Goal: Information Seeking & Learning: Learn about a topic

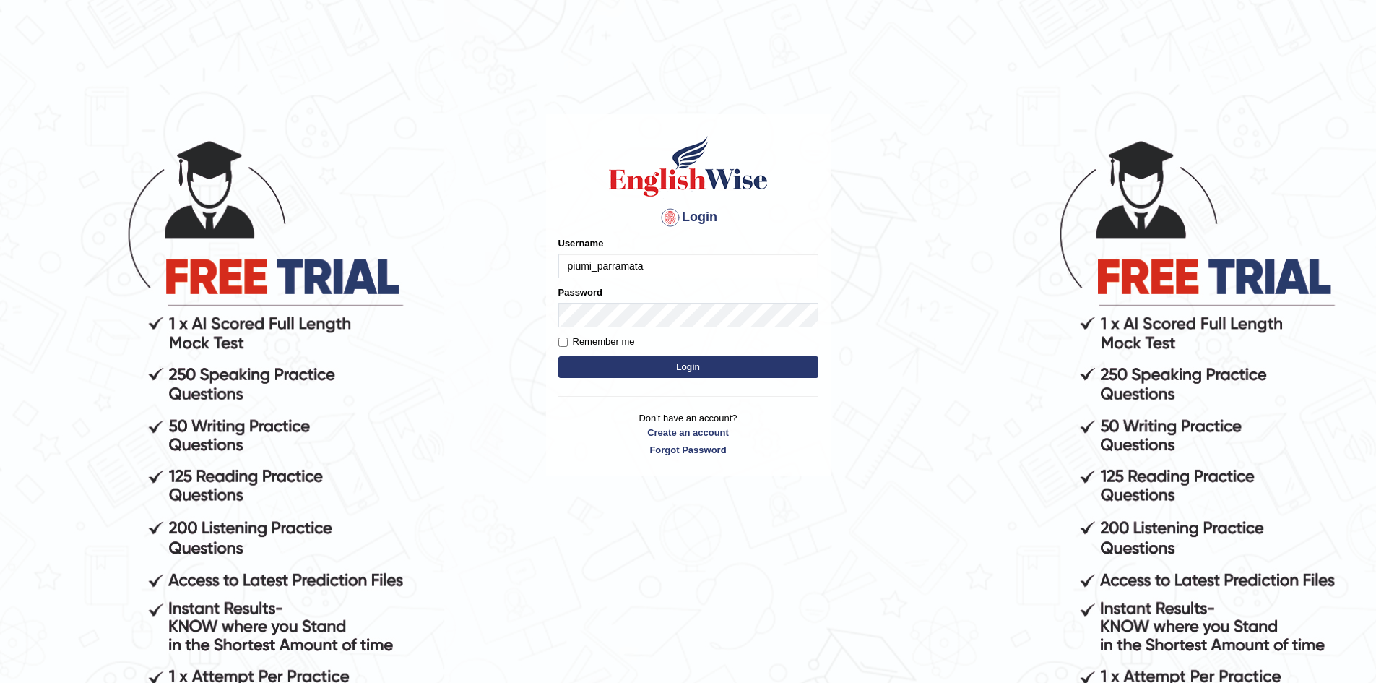
type input "piumi_parramata"
click at [658, 359] on button "Login" at bounding box center [688, 367] width 260 height 22
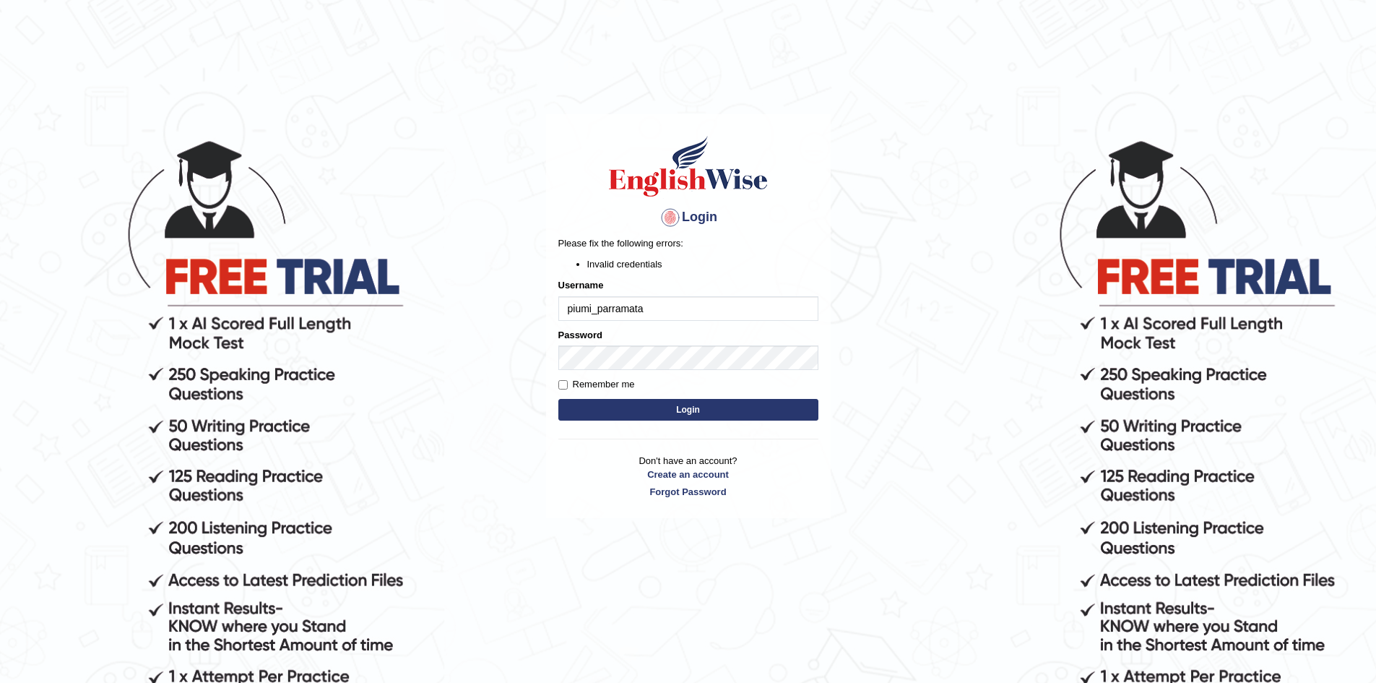
click at [672, 411] on button "Login" at bounding box center [688, 410] width 260 height 22
click at [628, 372] on form "Please fix the following errors: Invalid credentials Username piumi_parramata P…" at bounding box center [688, 329] width 260 height 187
click at [651, 313] on input "piumi_parramata" at bounding box center [688, 308] width 260 height 25
click at [707, 409] on button "Login" at bounding box center [688, 410] width 260 height 22
click at [649, 307] on input "piumi_parramata" at bounding box center [688, 308] width 260 height 25
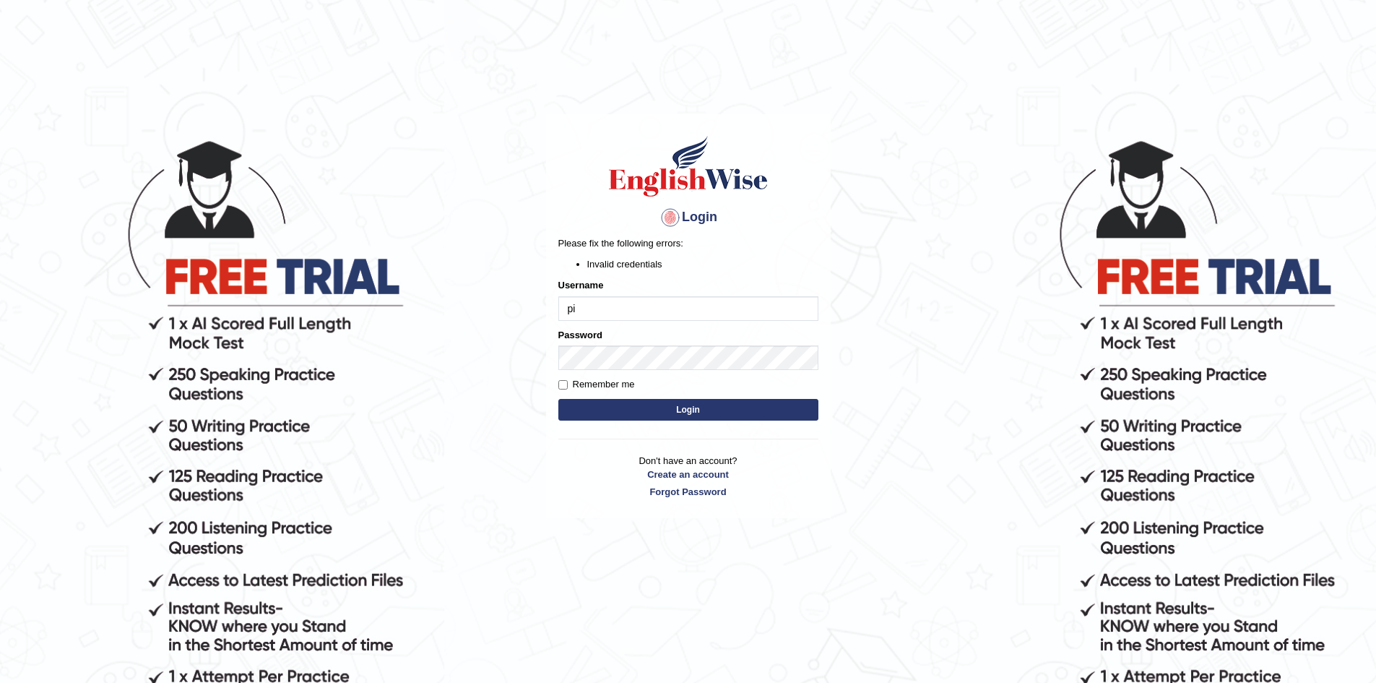
type input "p"
type input "piumi_parramatta"
click at [642, 404] on button "Login" at bounding box center [688, 410] width 260 height 22
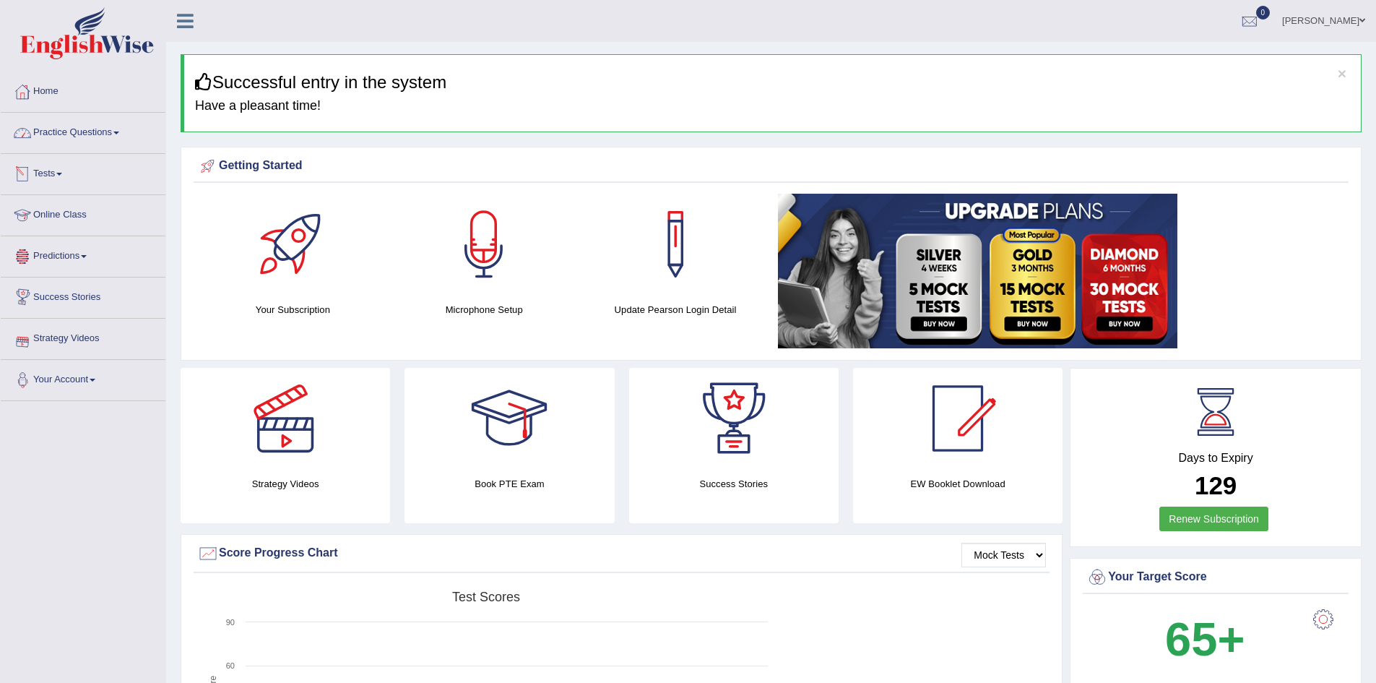
click at [115, 141] on link "Practice Questions" at bounding box center [83, 131] width 165 height 36
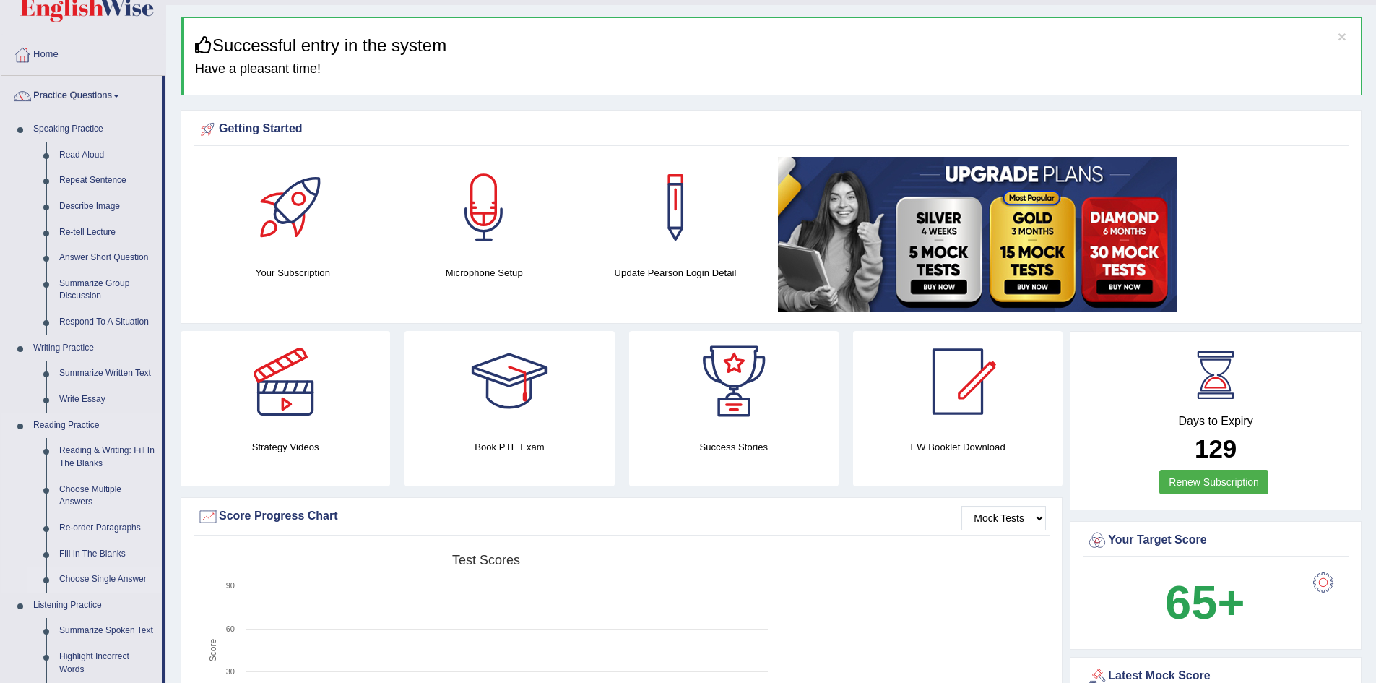
scroll to position [72, 0]
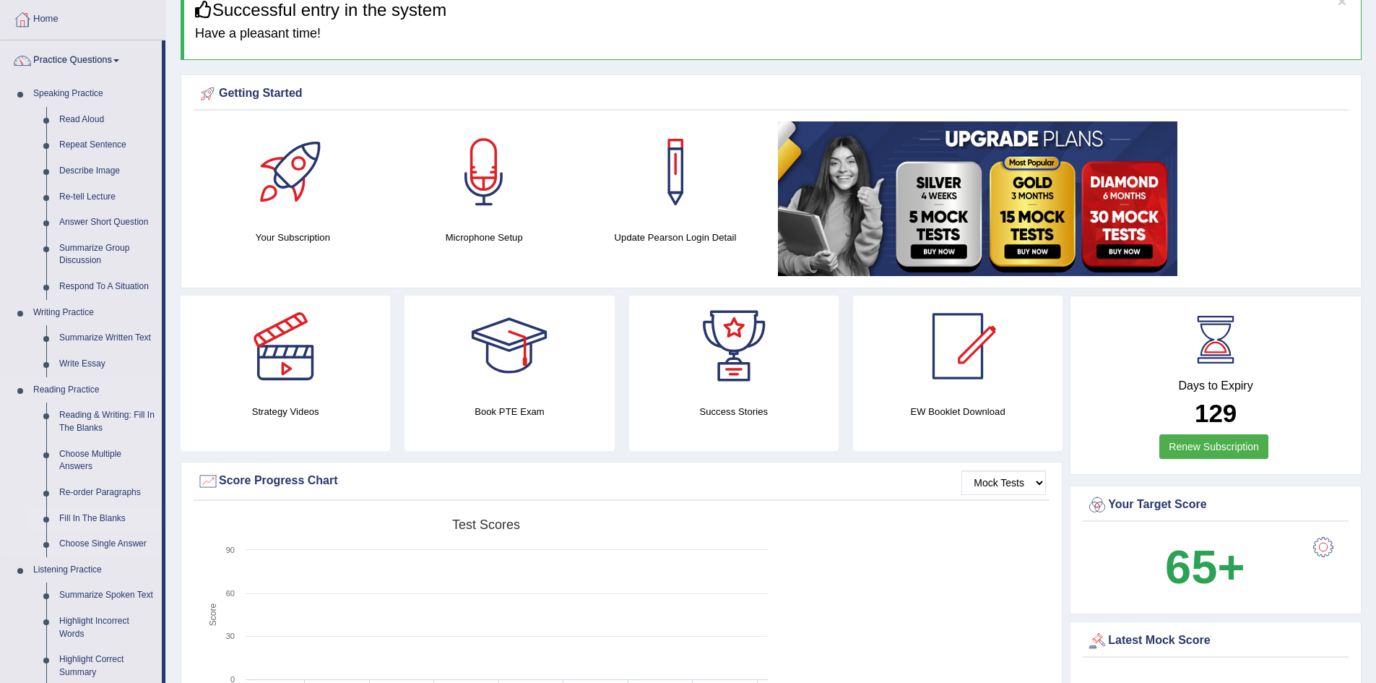
click at [97, 519] on link "Fill In The Blanks" at bounding box center [107, 519] width 109 height 26
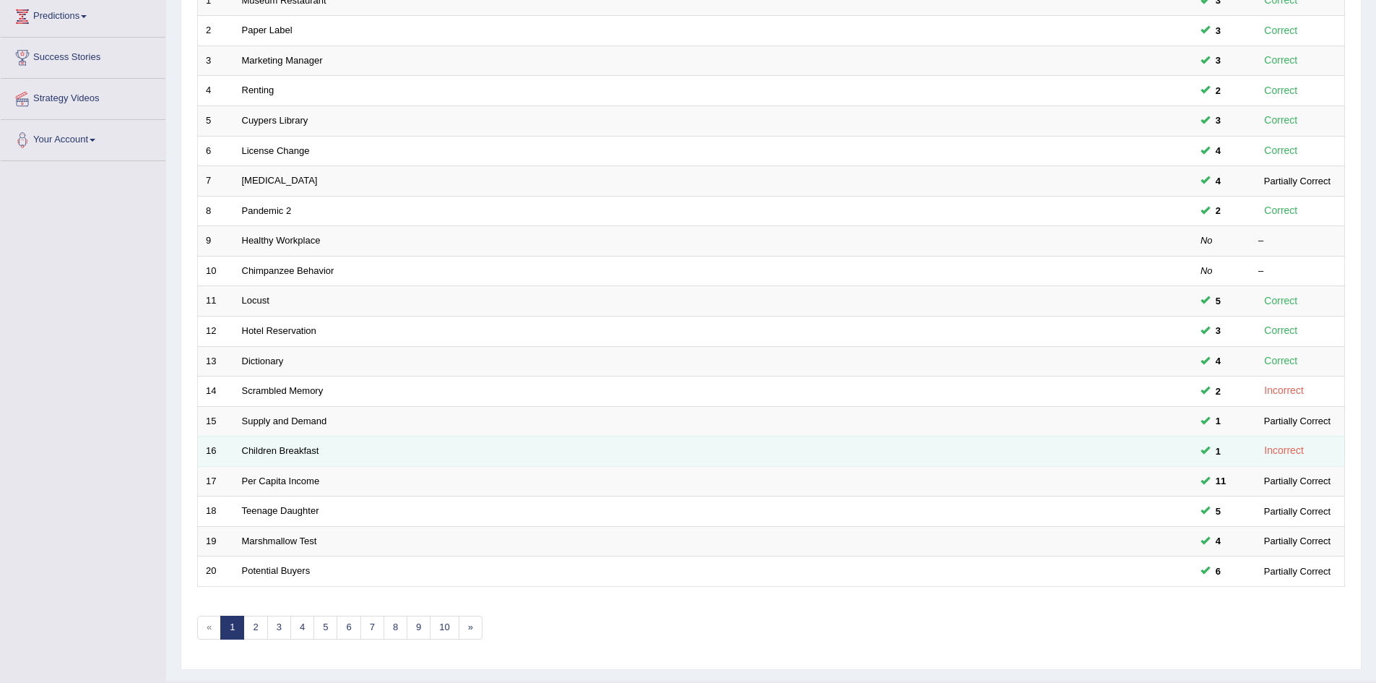
scroll to position [274, 0]
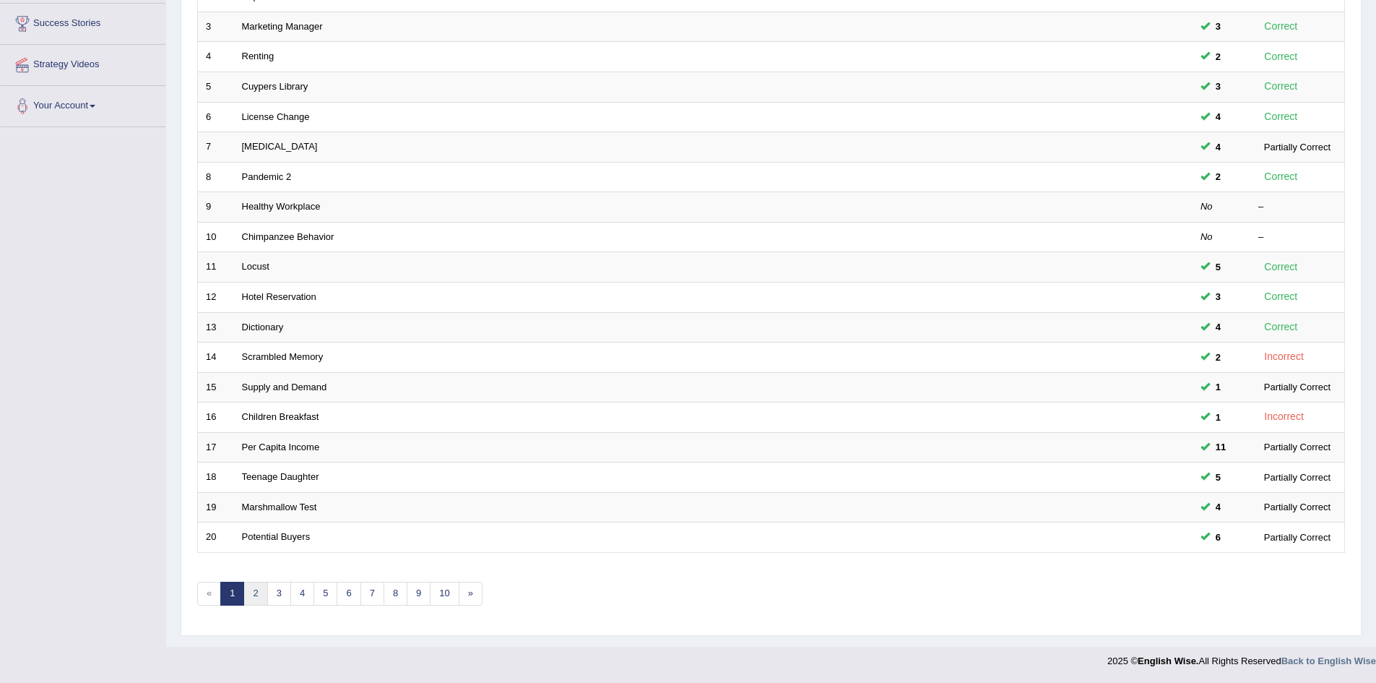
click at [249, 595] on link "2" at bounding box center [255, 593] width 24 height 24
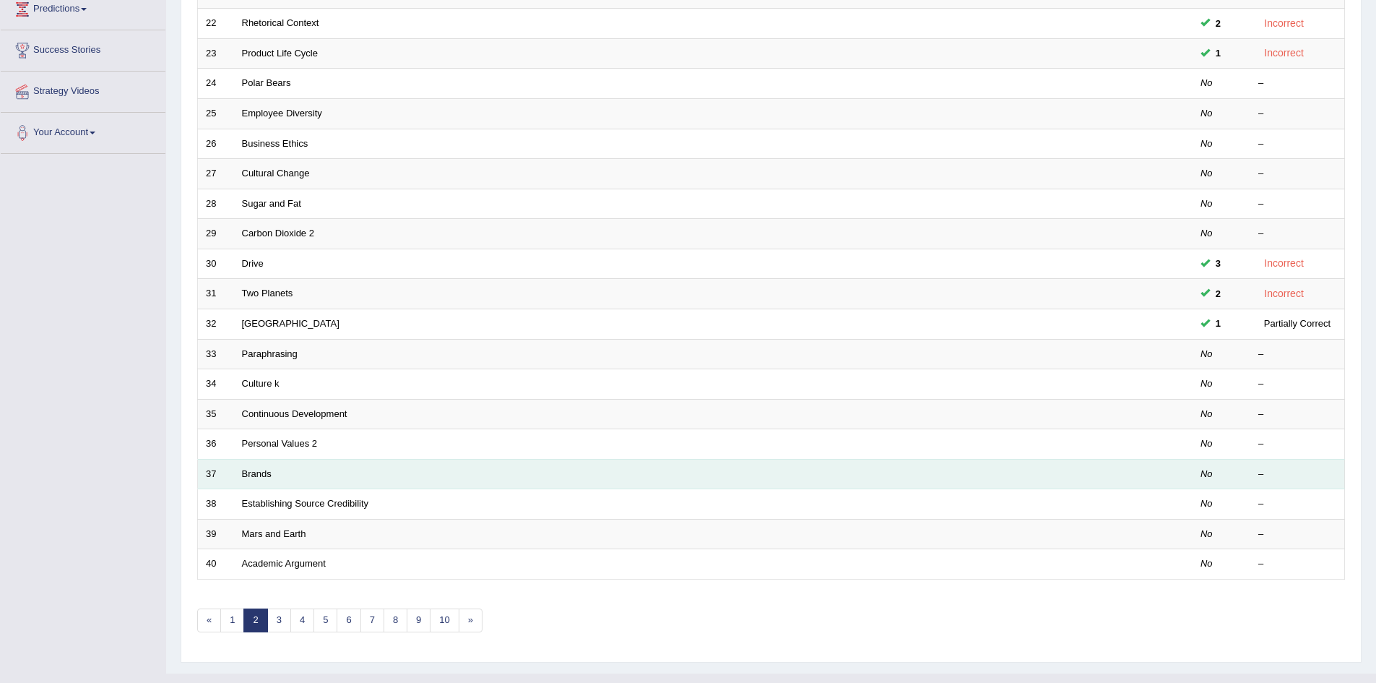
scroll to position [274, 0]
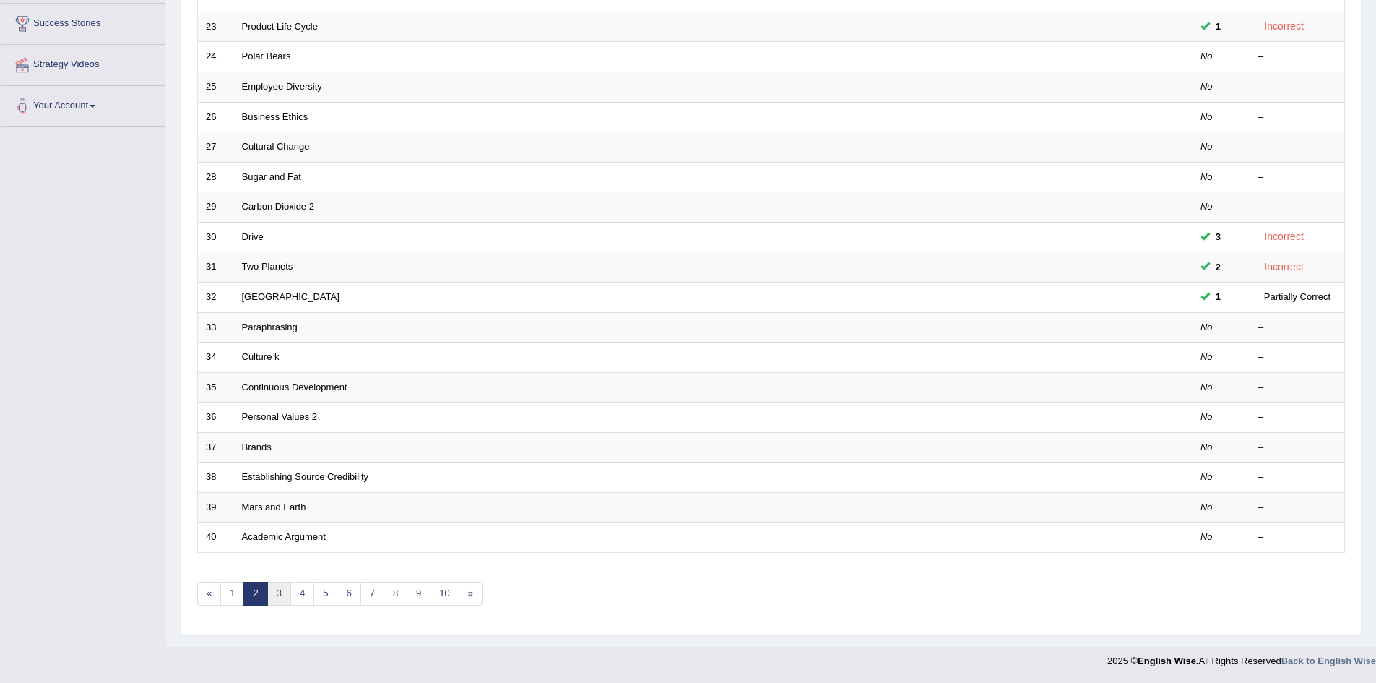
click at [282, 594] on link "3" at bounding box center [279, 593] width 24 height 24
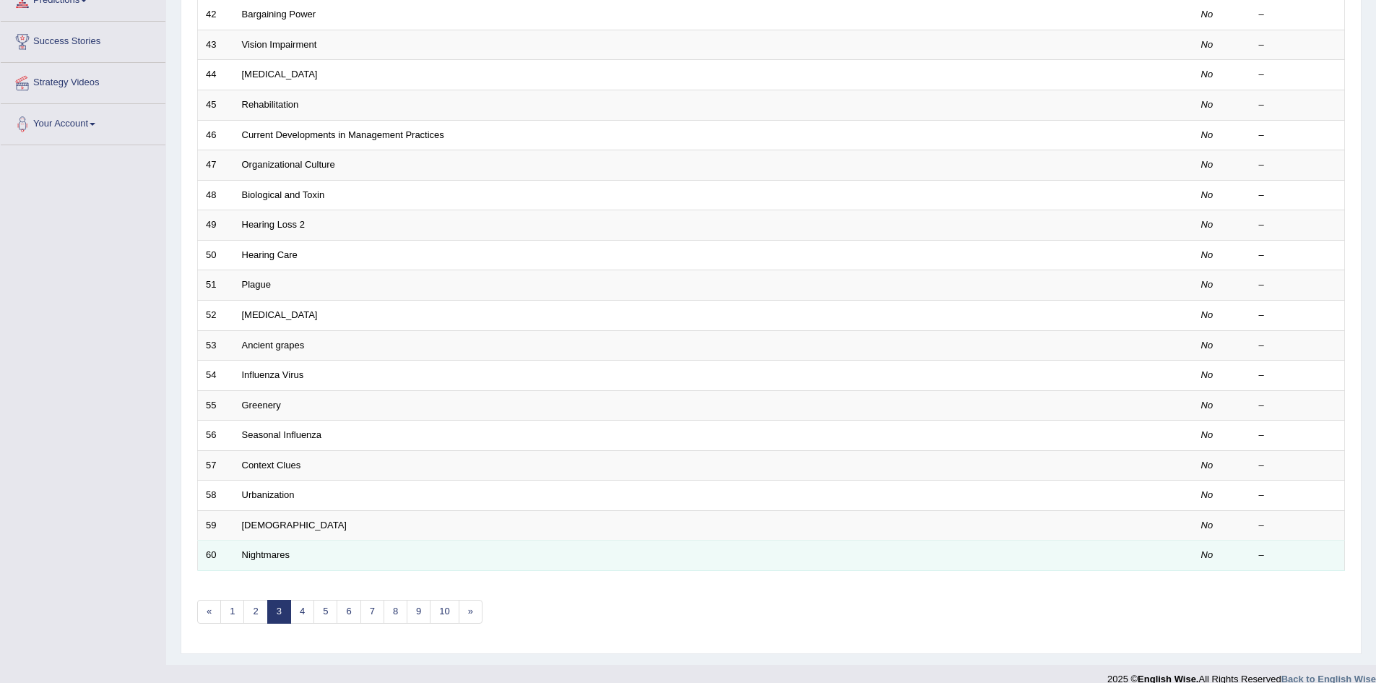
scroll to position [274, 0]
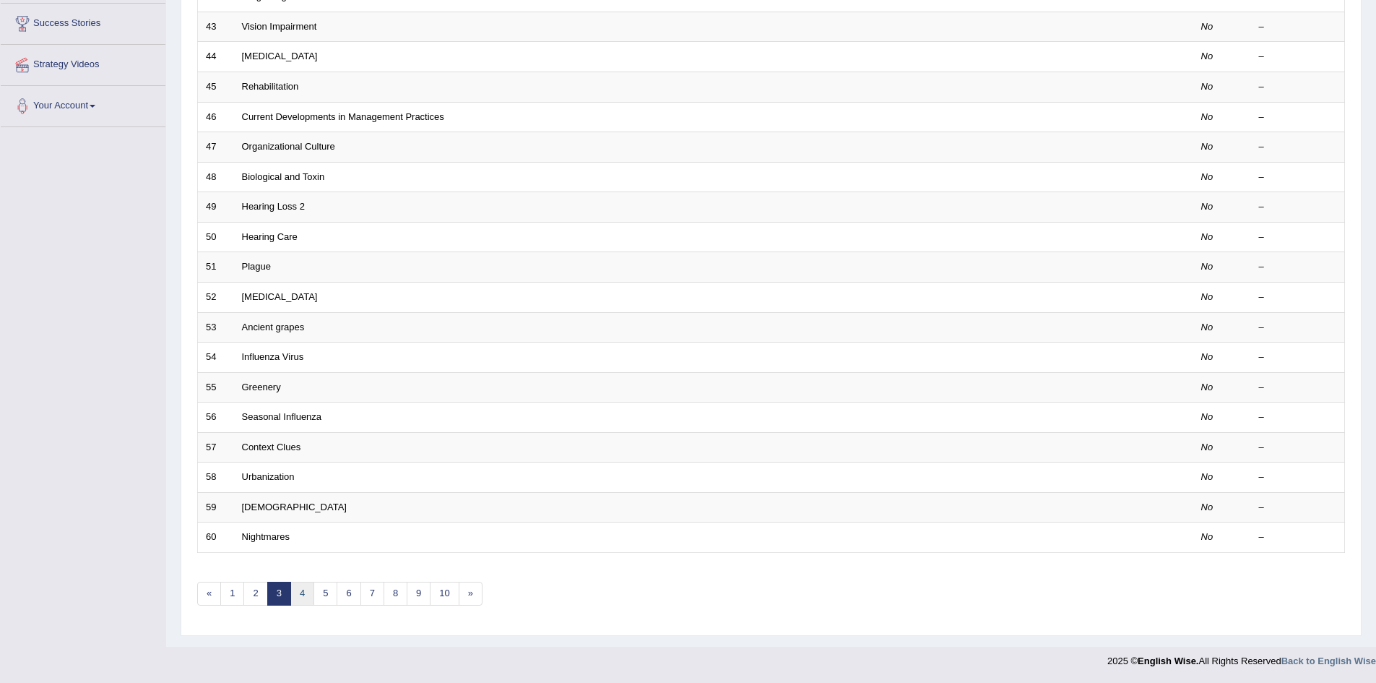
click at [302, 589] on link "4" at bounding box center [302, 593] width 24 height 24
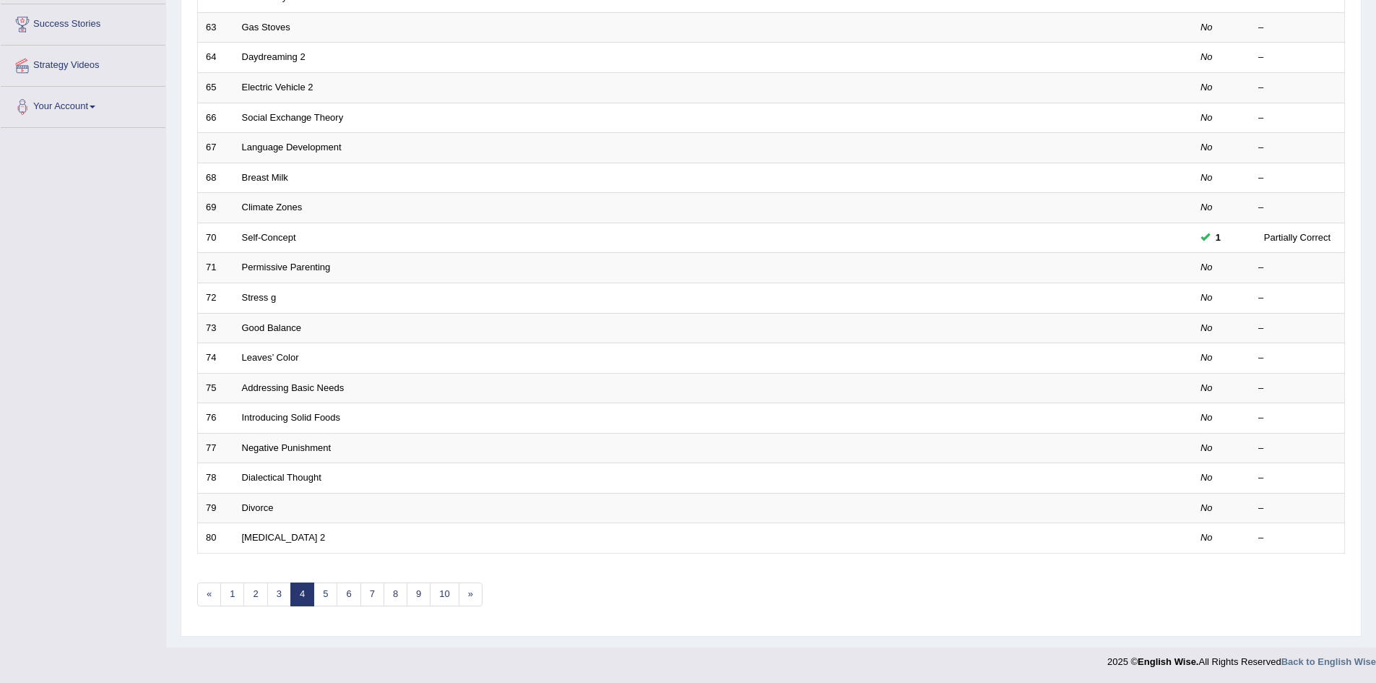
scroll to position [274, 0]
click at [254, 589] on link "2" at bounding box center [255, 593] width 24 height 24
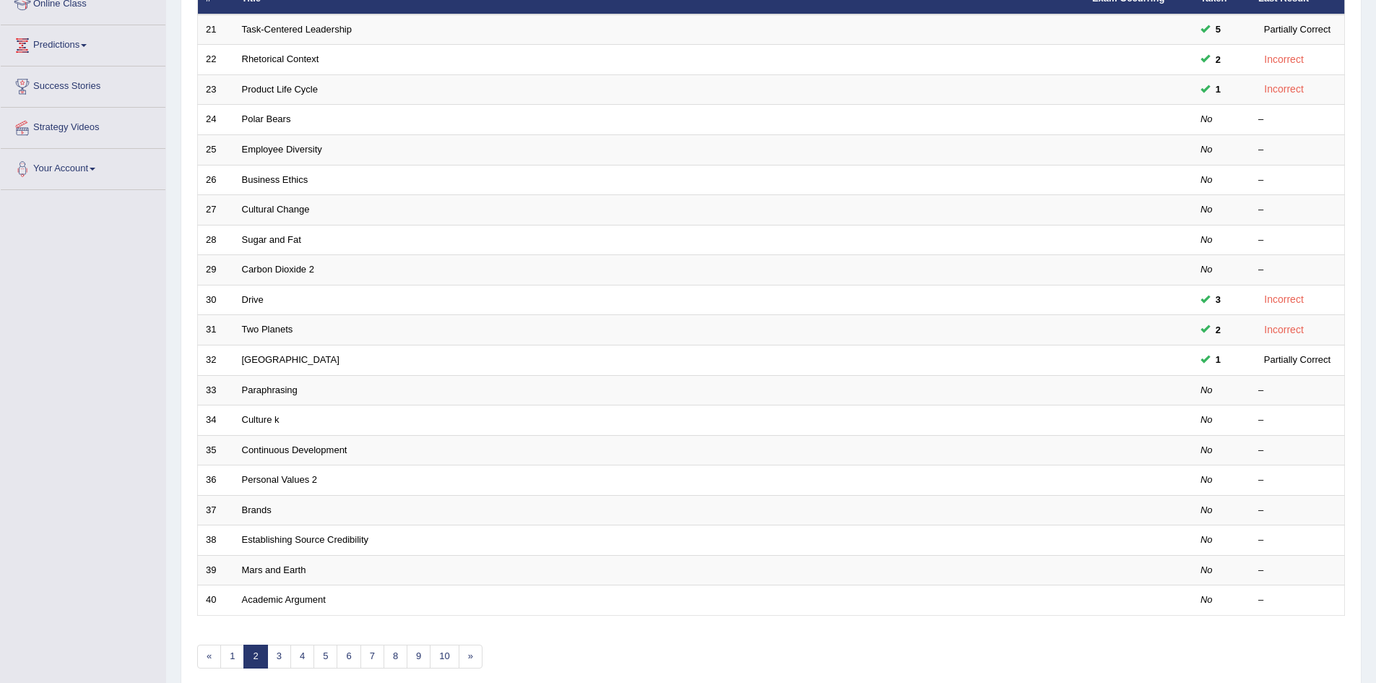
scroll to position [274, 0]
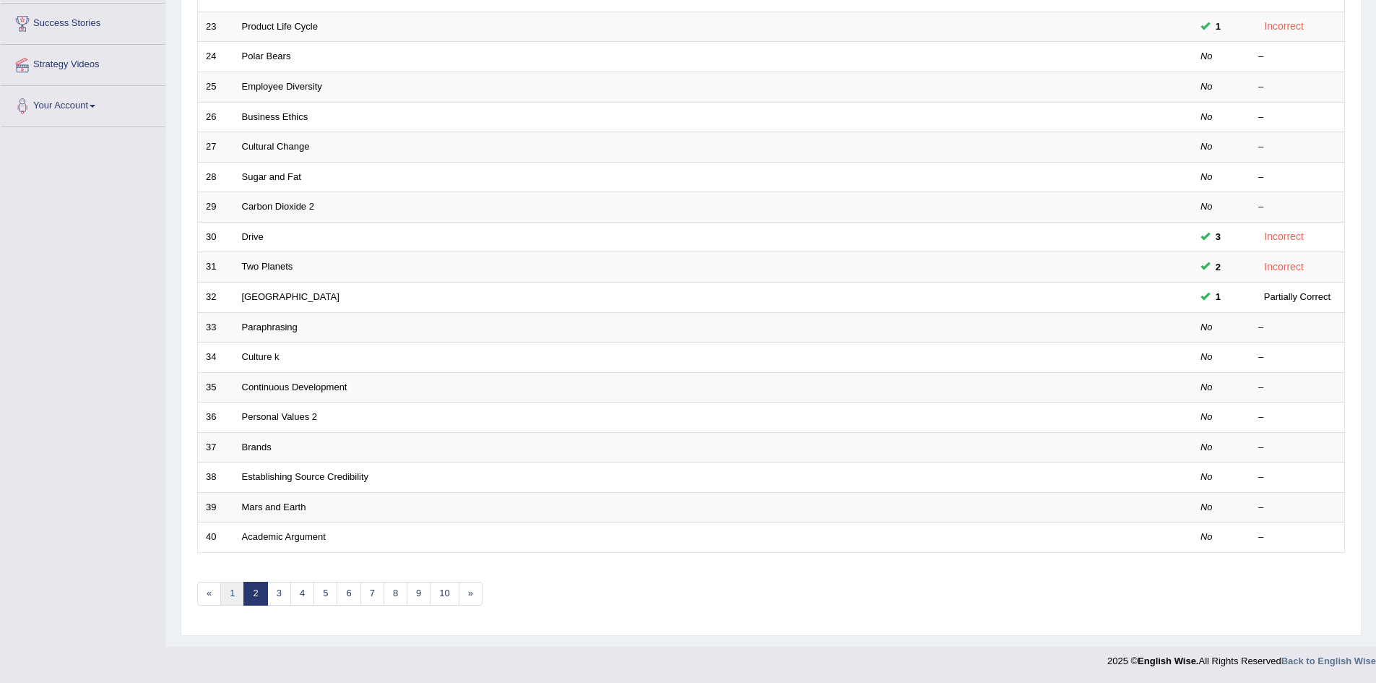
click at [238, 593] on link "1" at bounding box center [232, 593] width 24 height 24
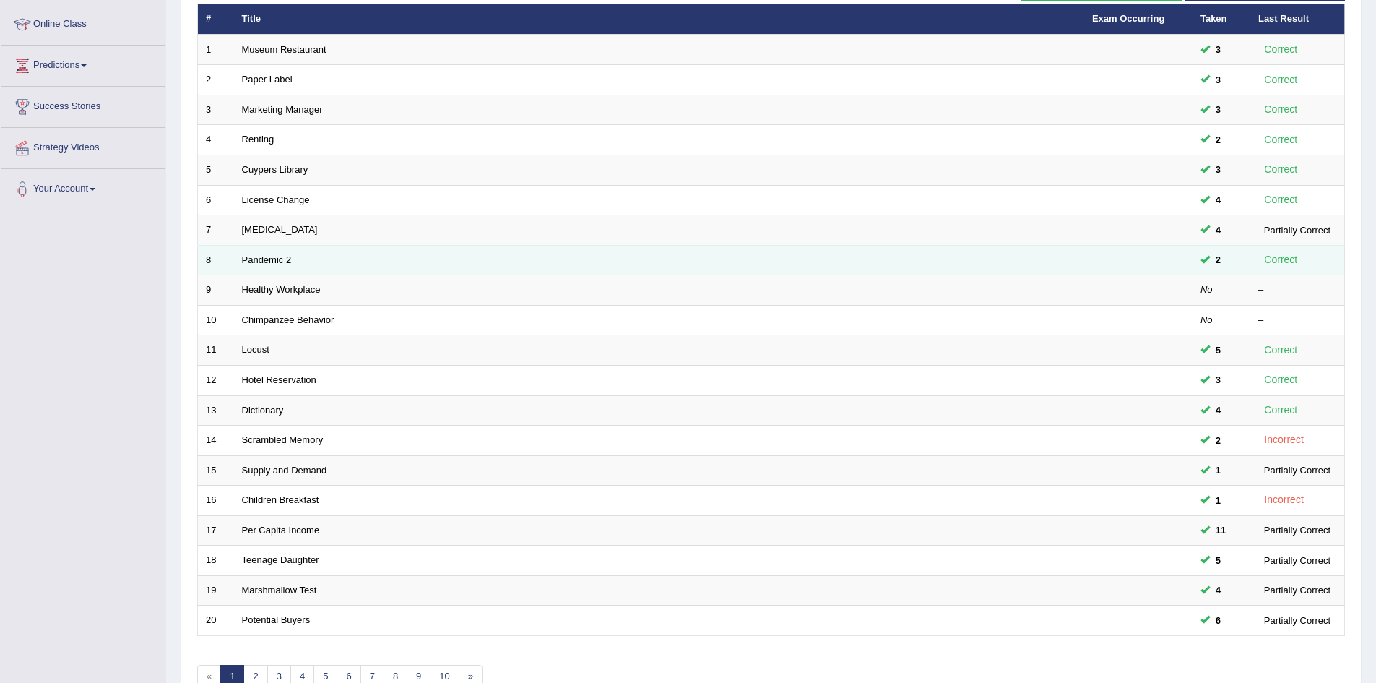
scroll to position [217, 0]
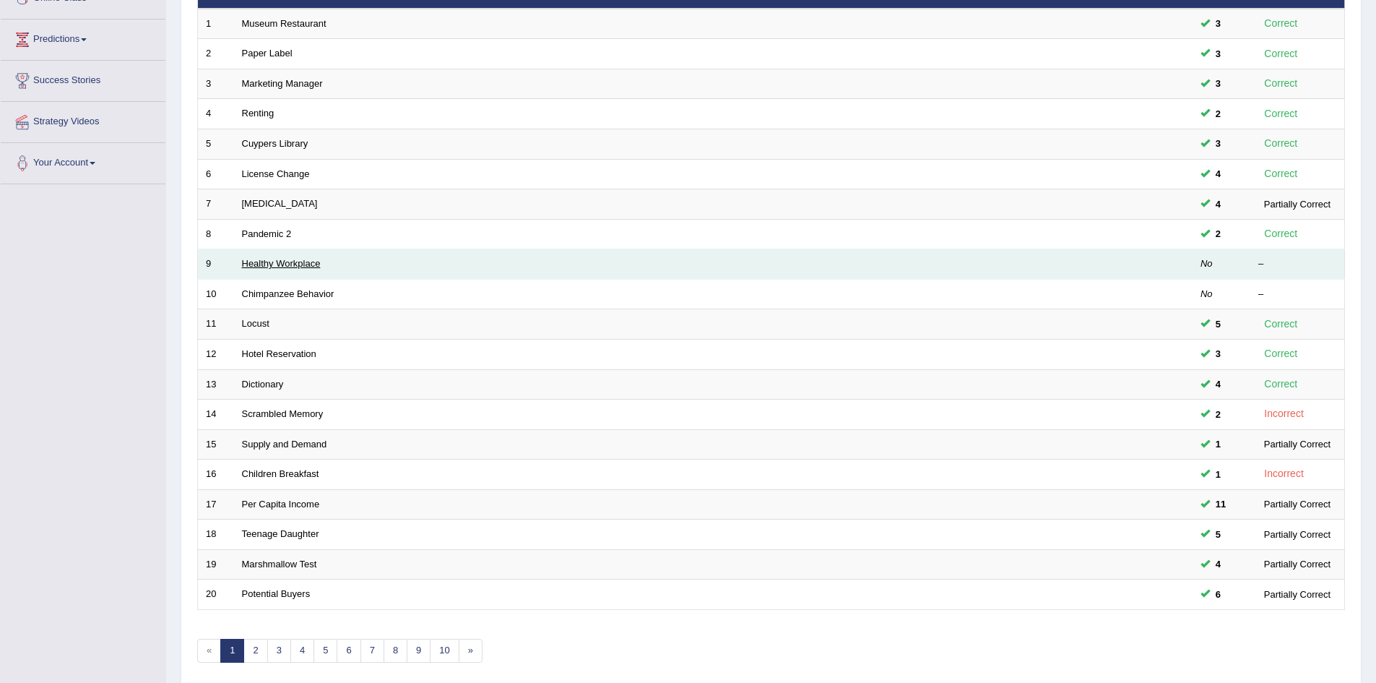
click at [315, 267] on link "Healthy Workplace" at bounding box center [281, 263] width 79 height 11
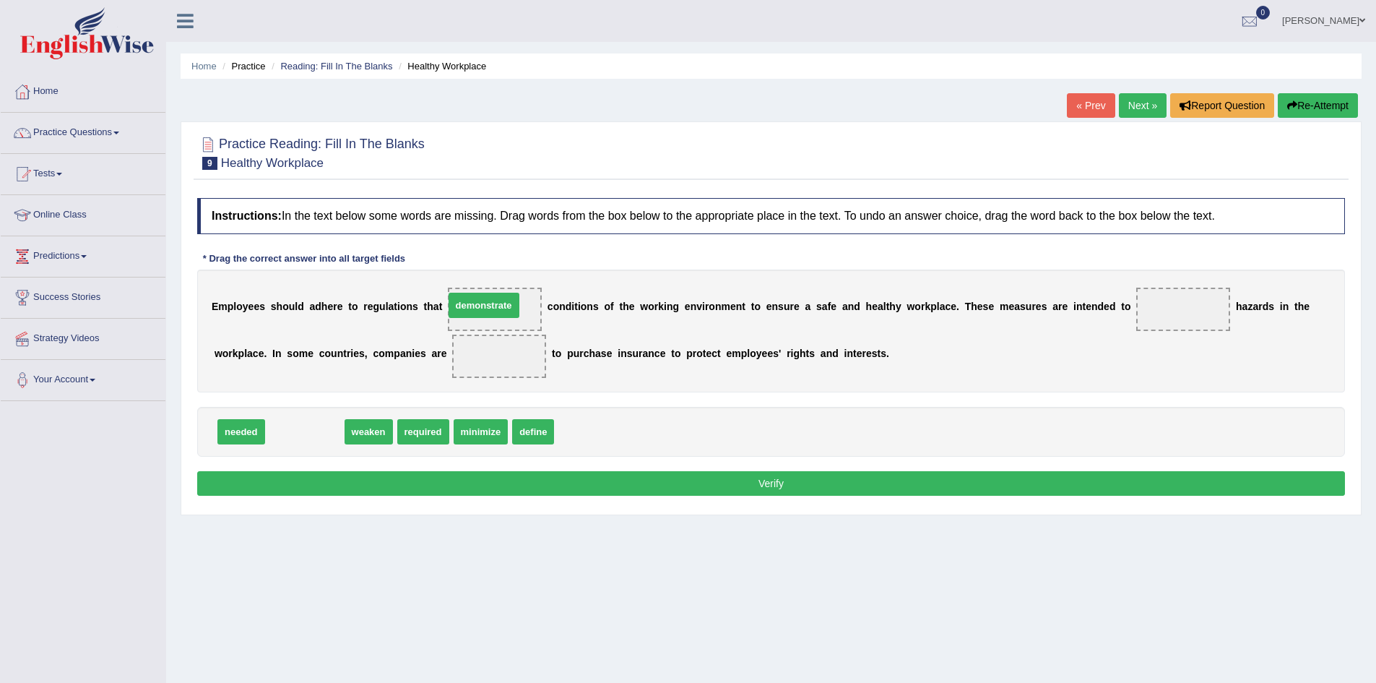
drag, startPoint x: 306, startPoint y: 434, endPoint x: 485, endPoint y: 308, distance: 219.2
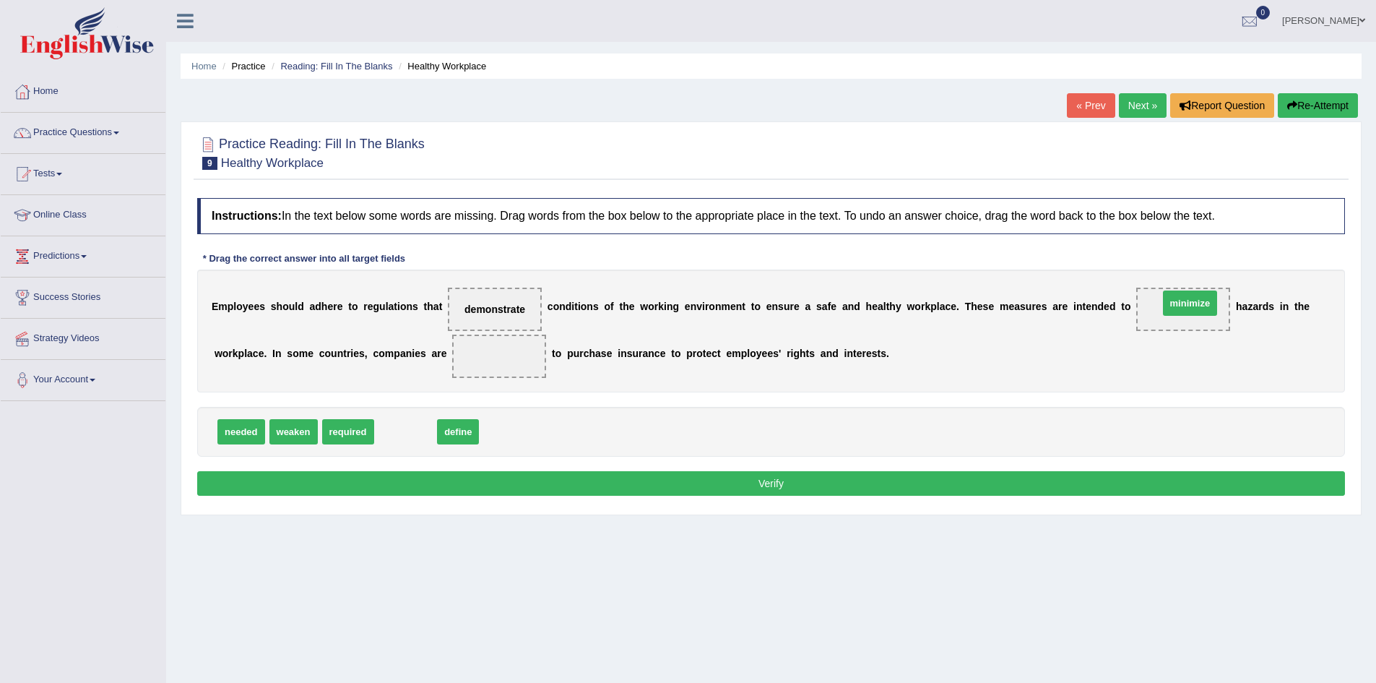
drag, startPoint x: 411, startPoint y: 430, endPoint x: 1196, endPoint y: 303, distance: 795.4
drag, startPoint x: 350, startPoint y: 437, endPoint x: 497, endPoint y: 350, distance: 171.3
click at [522, 478] on button "Verify" at bounding box center [771, 483] width 1148 height 25
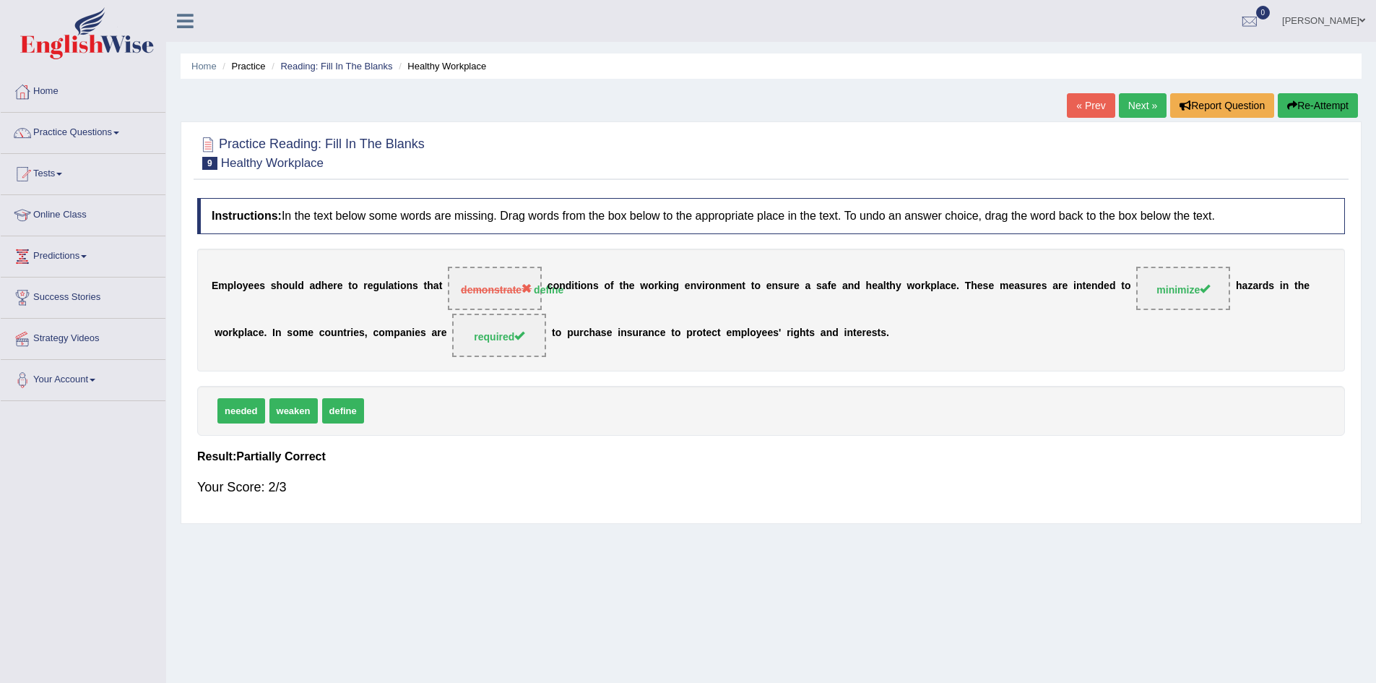
click at [1307, 104] on button "Re-Attempt" at bounding box center [1318, 105] width 80 height 25
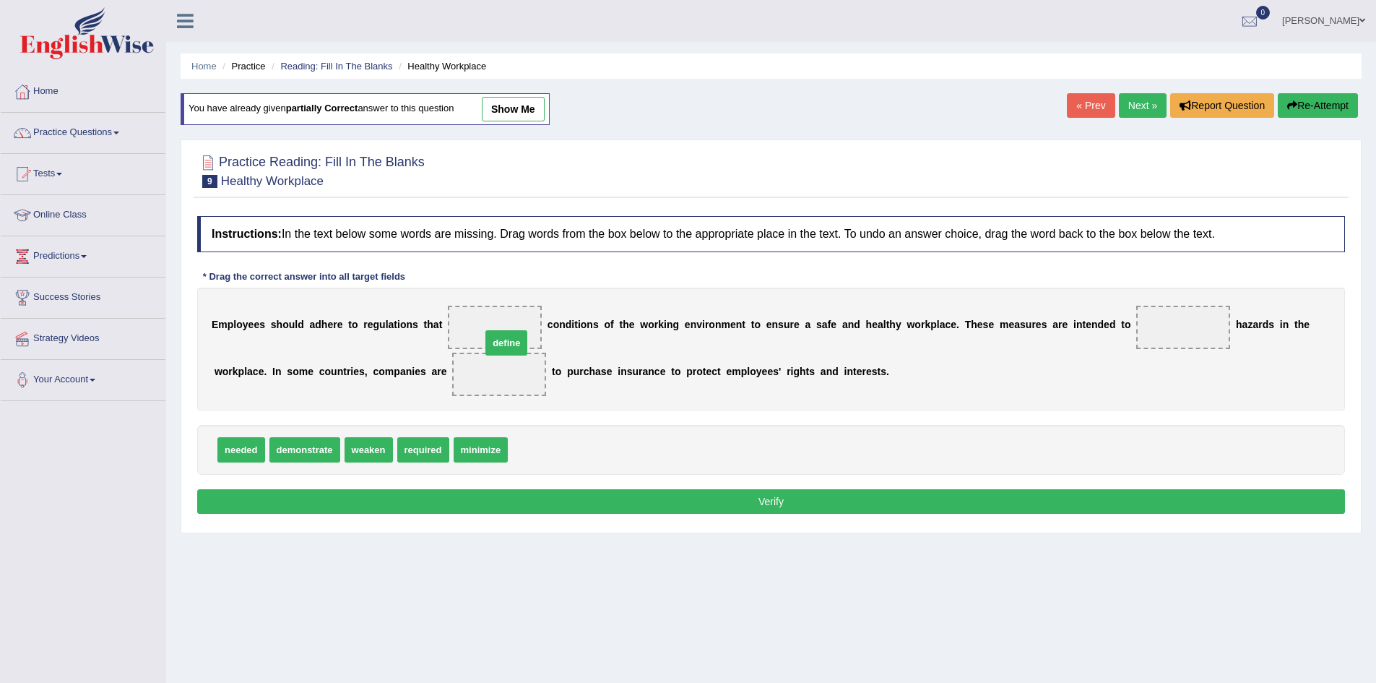
drag, startPoint x: 537, startPoint y: 444, endPoint x: 507, endPoint y: 319, distance: 128.6
drag, startPoint x: 470, startPoint y: 449, endPoint x: 1168, endPoint y: 334, distance: 706.9
drag, startPoint x: 432, startPoint y: 448, endPoint x: 502, endPoint y: 372, distance: 103.2
click at [585, 497] on button "Verify" at bounding box center [771, 501] width 1148 height 25
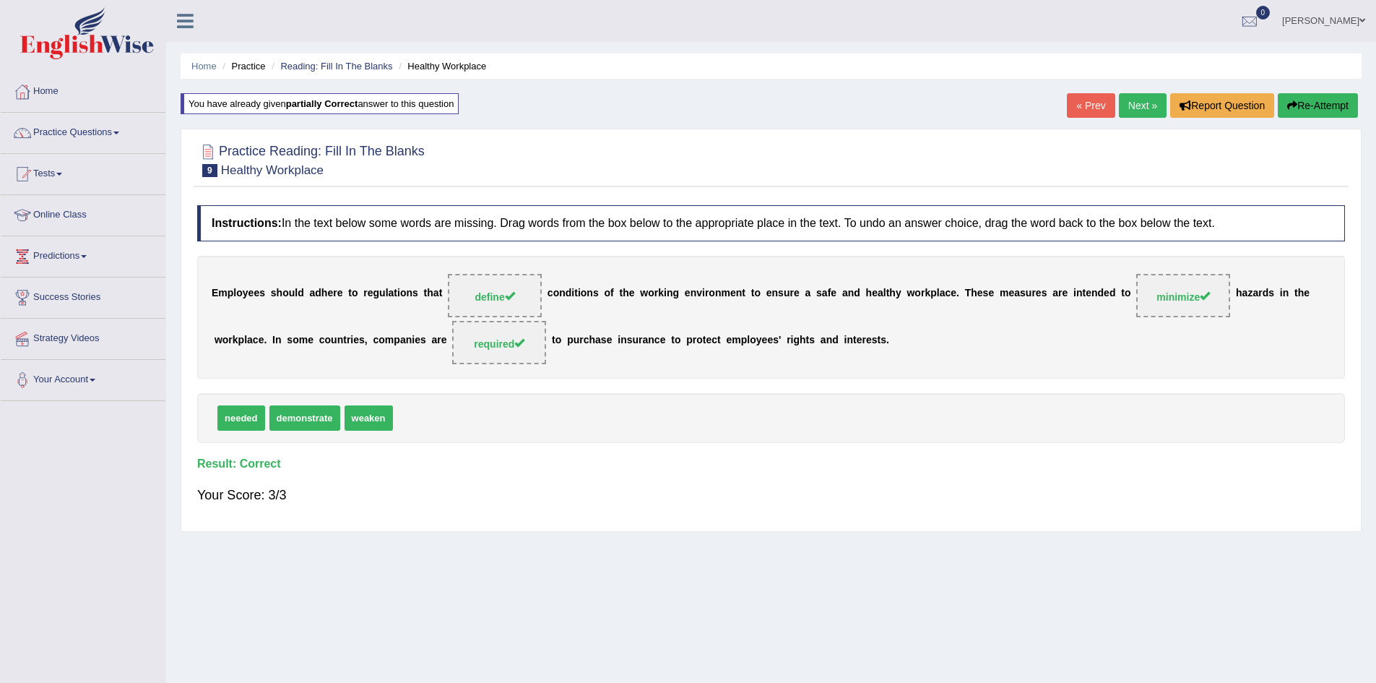
click at [1146, 102] on link "Next »" at bounding box center [1143, 105] width 48 height 25
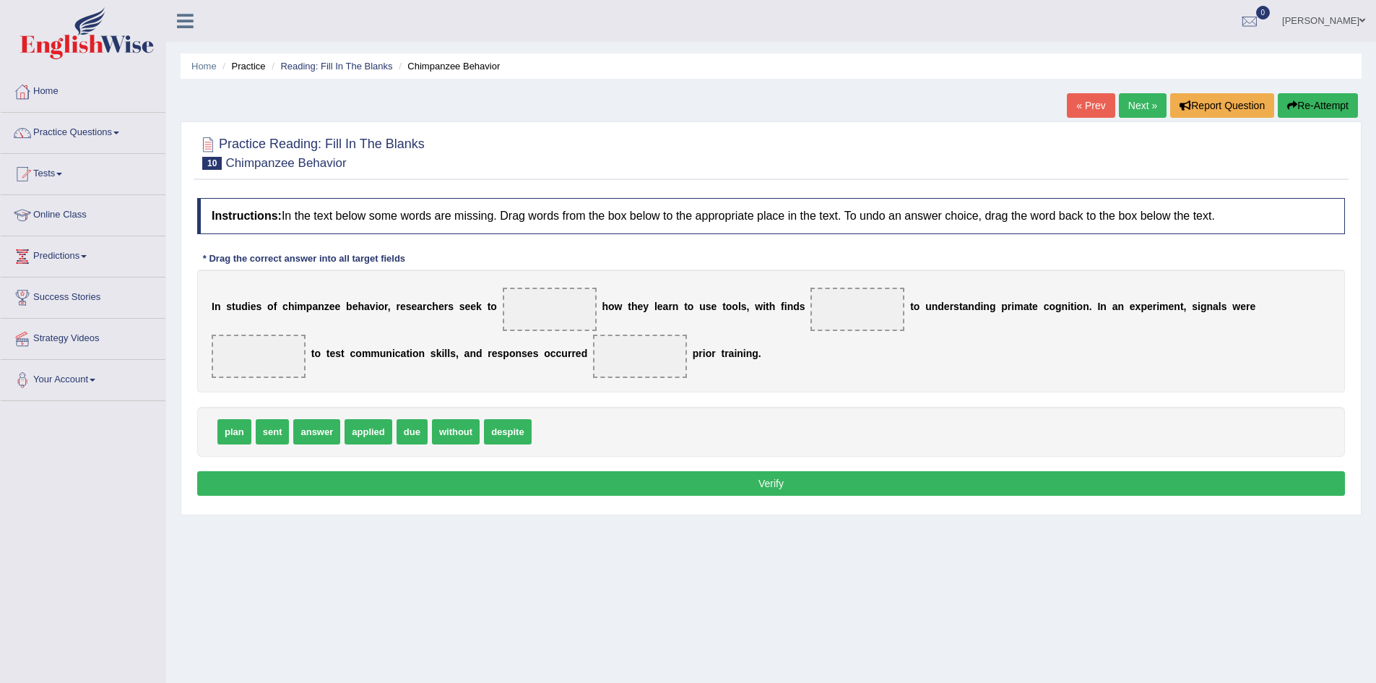
click at [303, 438] on span "answer" at bounding box center [316, 431] width 47 height 25
drag, startPoint x: 365, startPoint y: 425, endPoint x: 525, endPoint y: 313, distance: 195.4
drag, startPoint x: 406, startPoint y: 437, endPoint x: 840, endPoint y: 348, distance: 443.1
click at [807, 355] on span "without" at bounding box center [783, 364] width 48 height 25
drag, startPoint x: 393, startPoint y: 441, endPoint x: 846, endPoint y: 319, distance: 469.5
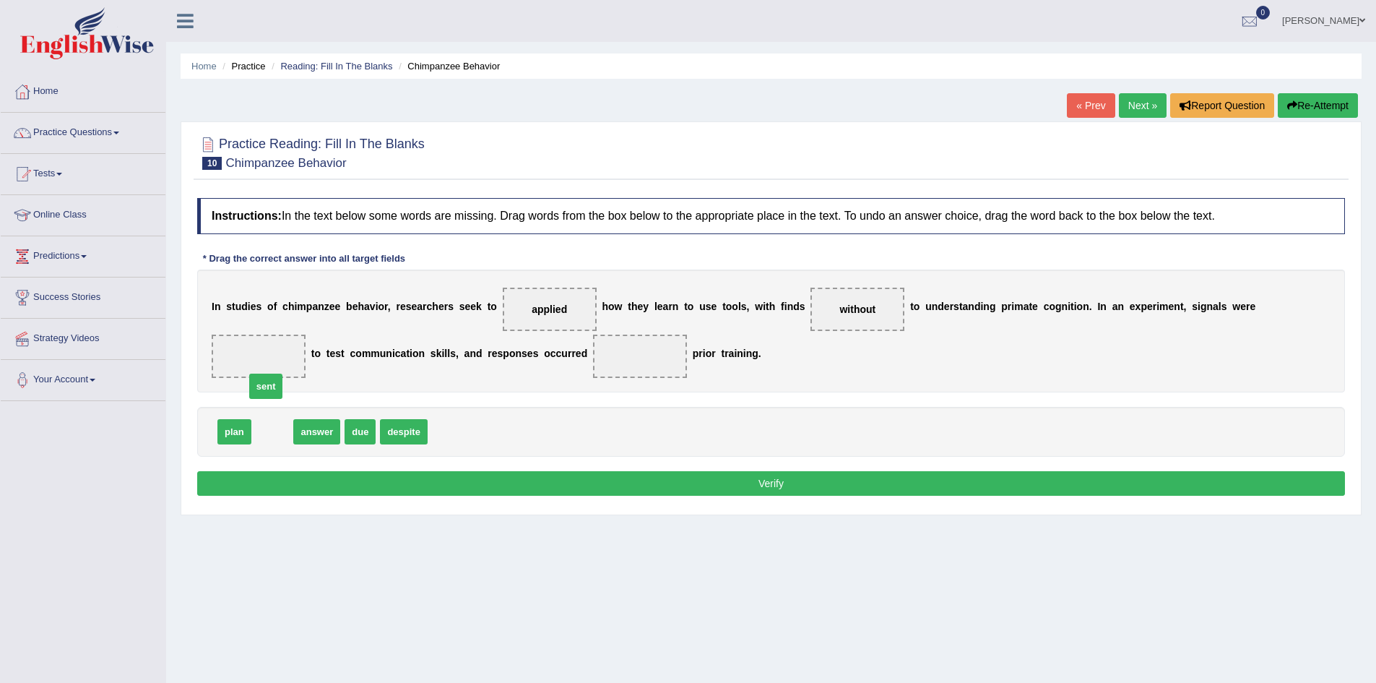
drag, startPoint x: 277, startPoint y: 435, endPoint x: 269, endPoint y: 378, distance: 56.8
drag, startPoint x: 286, startPoint y: 441, endPoint x: 640, endPoint y: 386, distance: 358.1
drag, startPoint x: 639, startPoint y: 501, endPoint x: 644, endPoint y: 477, distance: 24.4
click at [642, 490] on div "Instructions: In the text below some words are missing. Drag words from the box…" at bounding box center [771, 349] width 1155 height 316
drag, startPoint x: 644, startPoint y: 477, endPoint x: 644, endPoint y: 469, distance: 8.0
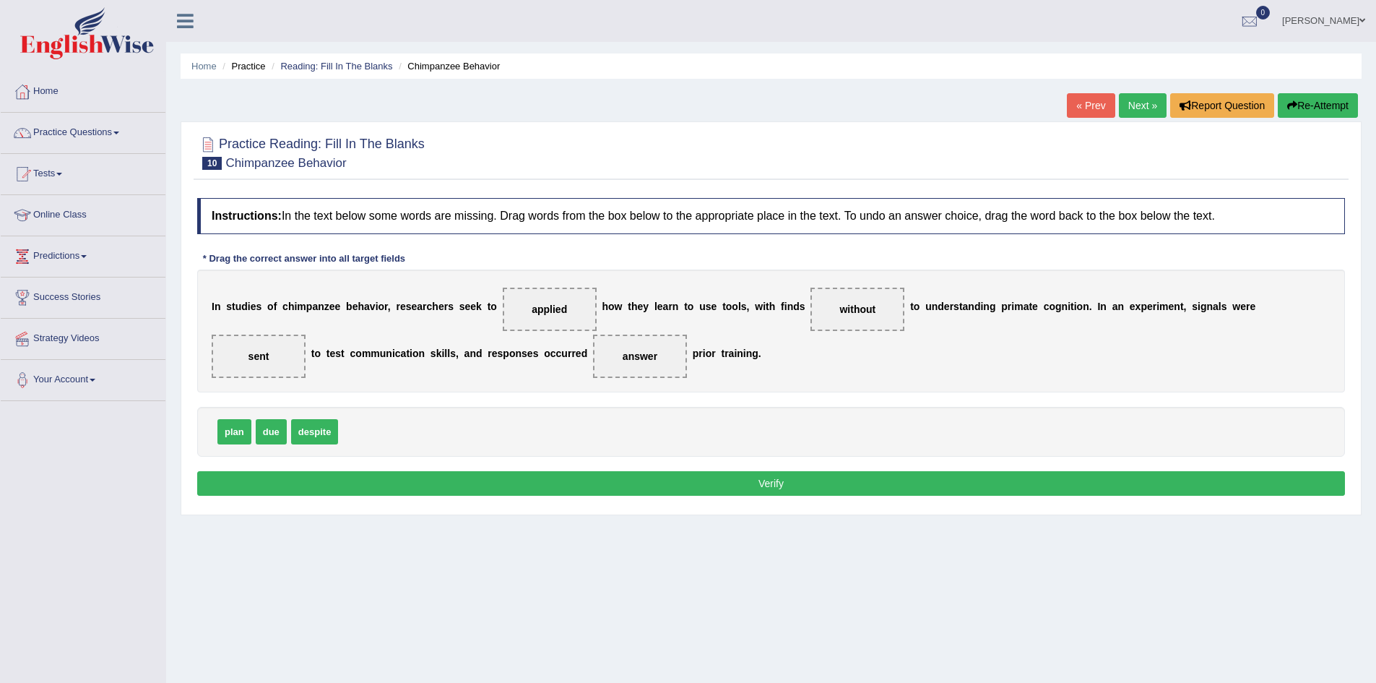
click at [645, 477] on button "Verify" at bounding box center [771, 483] width 1148 height 25
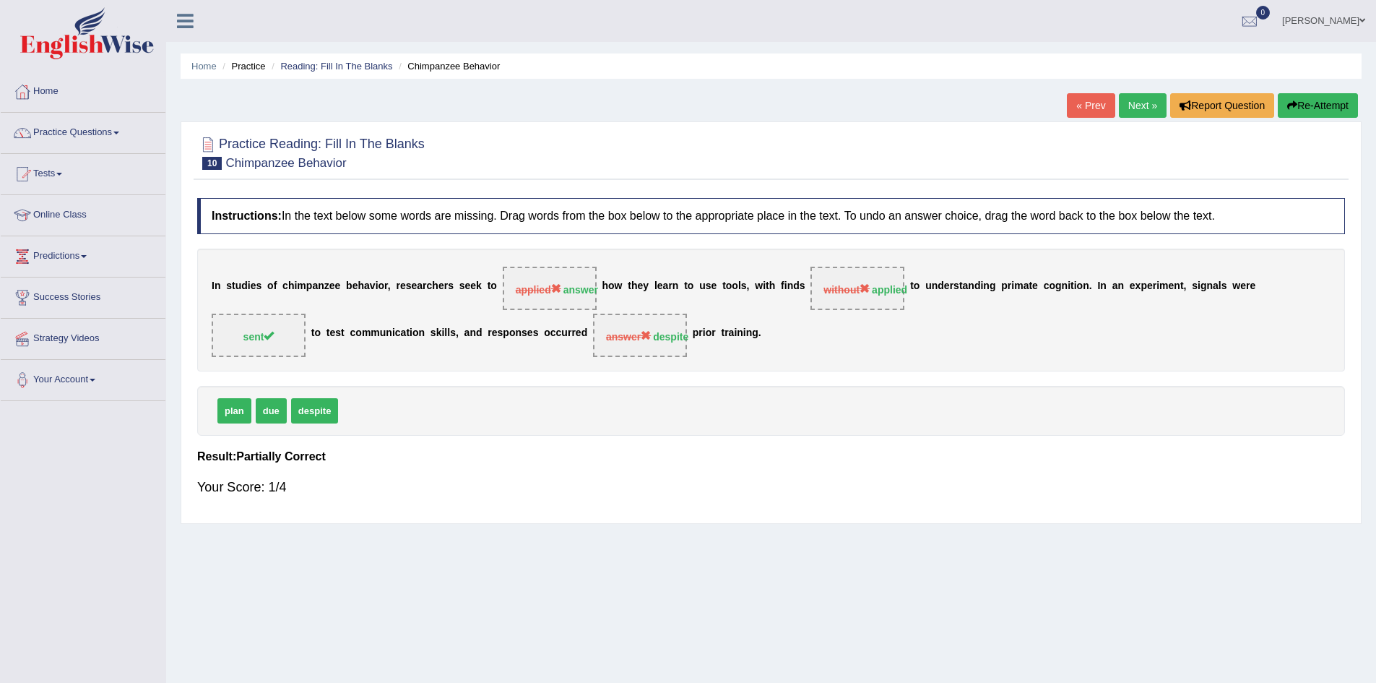
click at [1318, 116] on button "Re-Attempt" at bounding box center [1318, 105] width 80 height 25
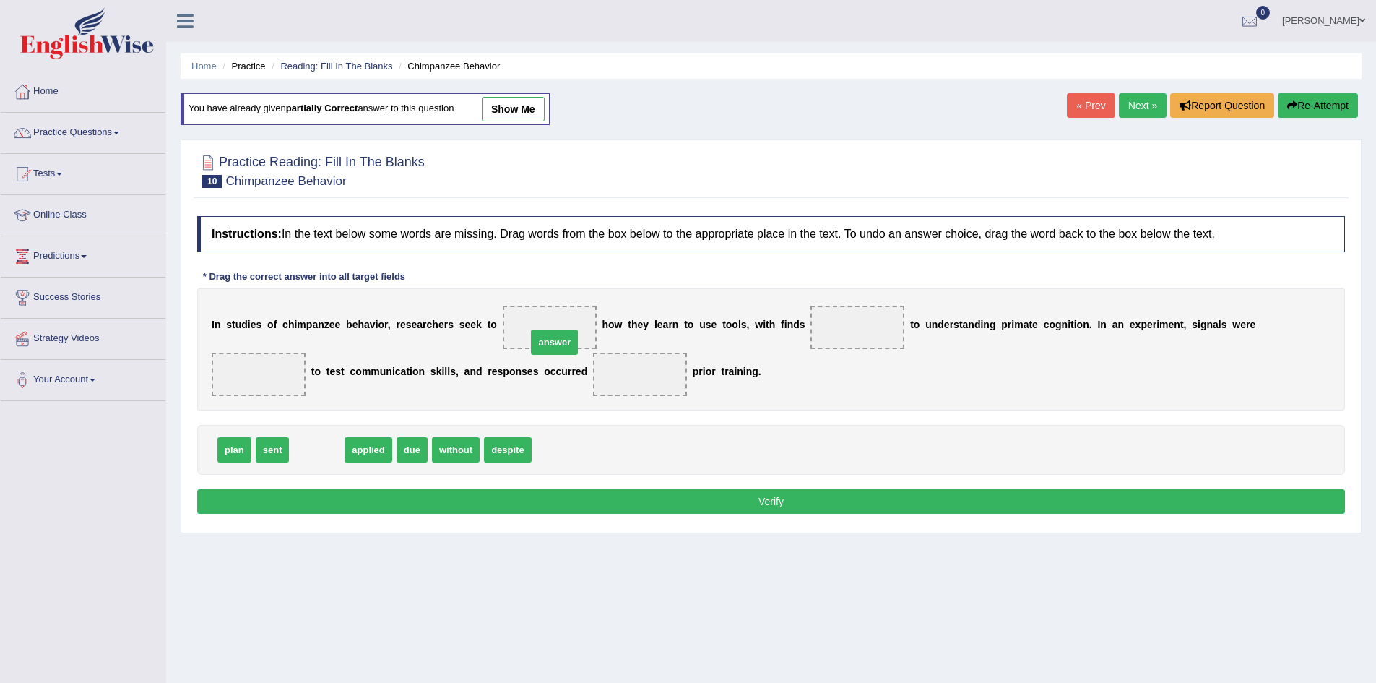
drag, startPoint x: 314, startPoint y: 449, endPoint x: 551, endPoint y: 340, distance: 260.5
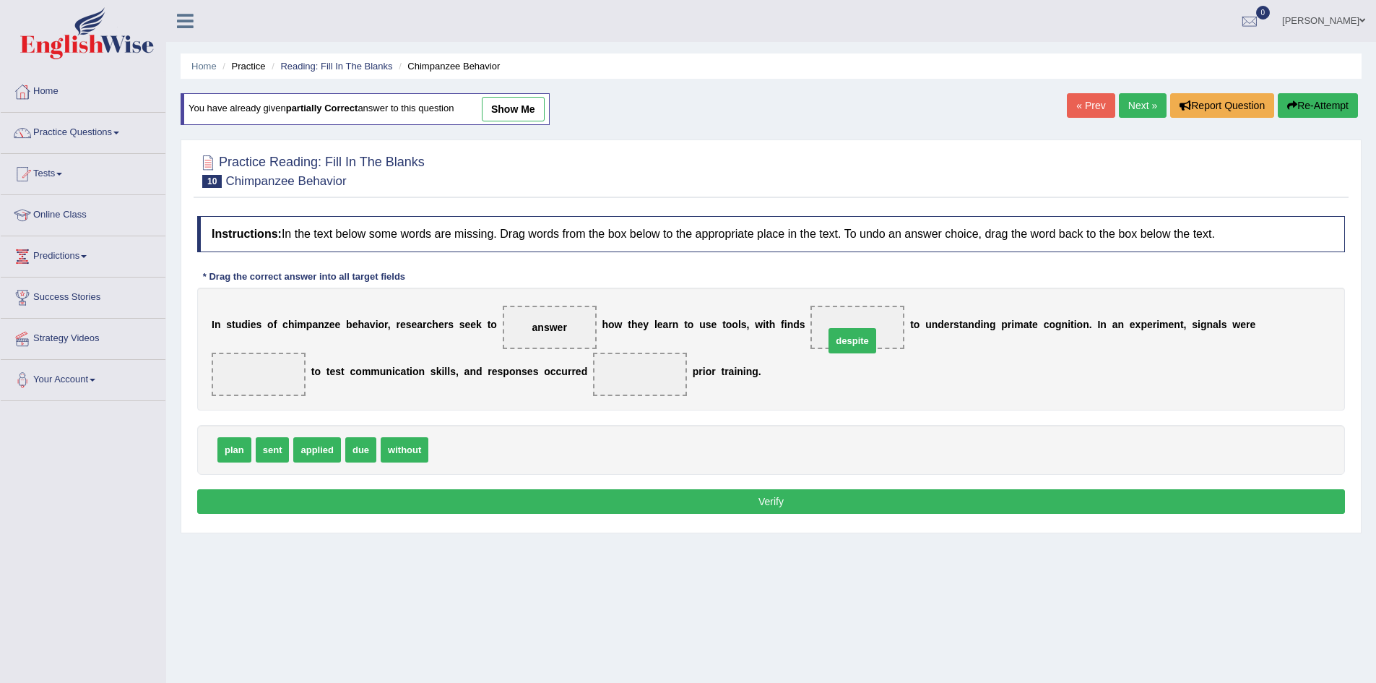
drag, startPoint x: 456, startPoint y: 452, endPoint x: 852, endPoint y: 343, distance: 410.5
drag, startPoint x: 285, startPoint y: 454, endPoint x: 251, endPoint y: 392, distance: 70.1
click at [285, 449] on span "applied" at bounding box center [280, 449] width 48 height 25
drag, startPoint x: 542, startPoint y: 382, endPoint x: 508, endPoint y: 379, distance: 34.1
click at [543, 381] on div "I n s t u d i e s o f c h i m p a n z e e b e h a v i o r , r e s e a r c h e r…" at bounding box center [771, 348] width 1148 height 123
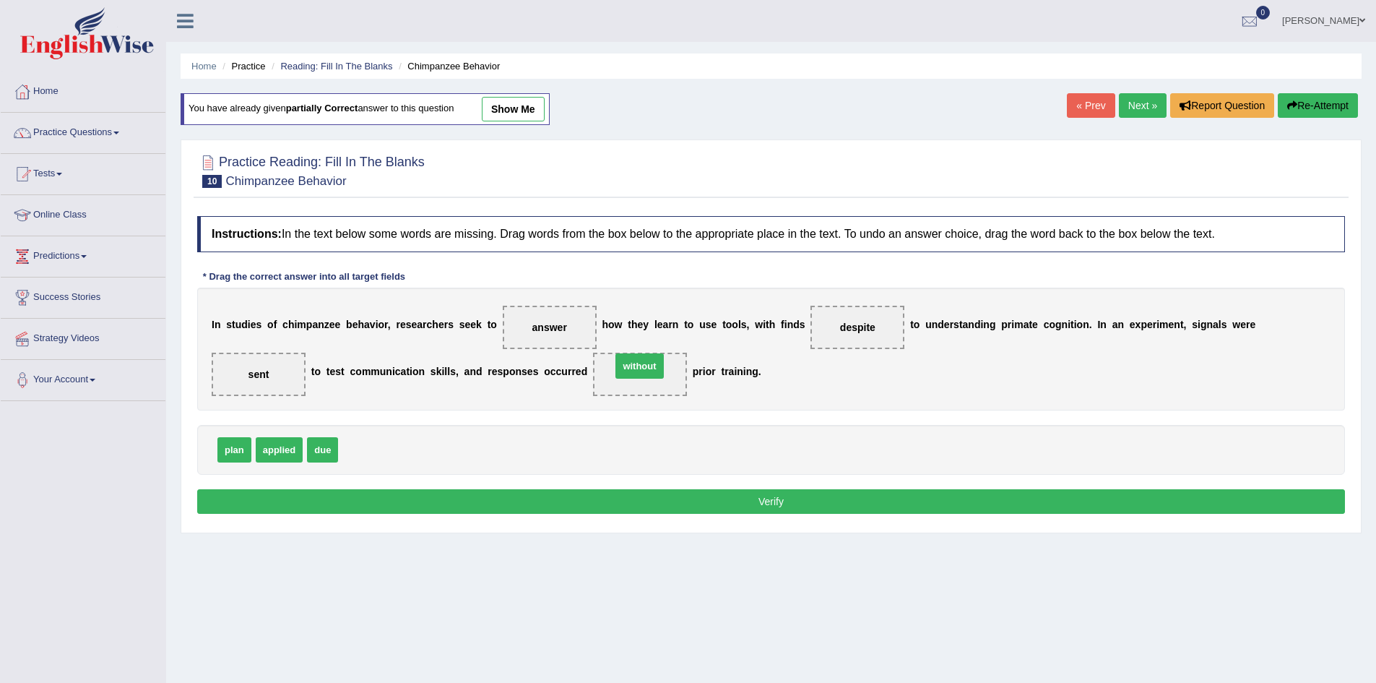
drag, startPoint x: 381, startPoint y: 448, endPoint x: 654, endPoint y: 364, distance: 285.6
click at [628, 505] on button "Verify" at bounding box center [771, 501] width 1148 height 25
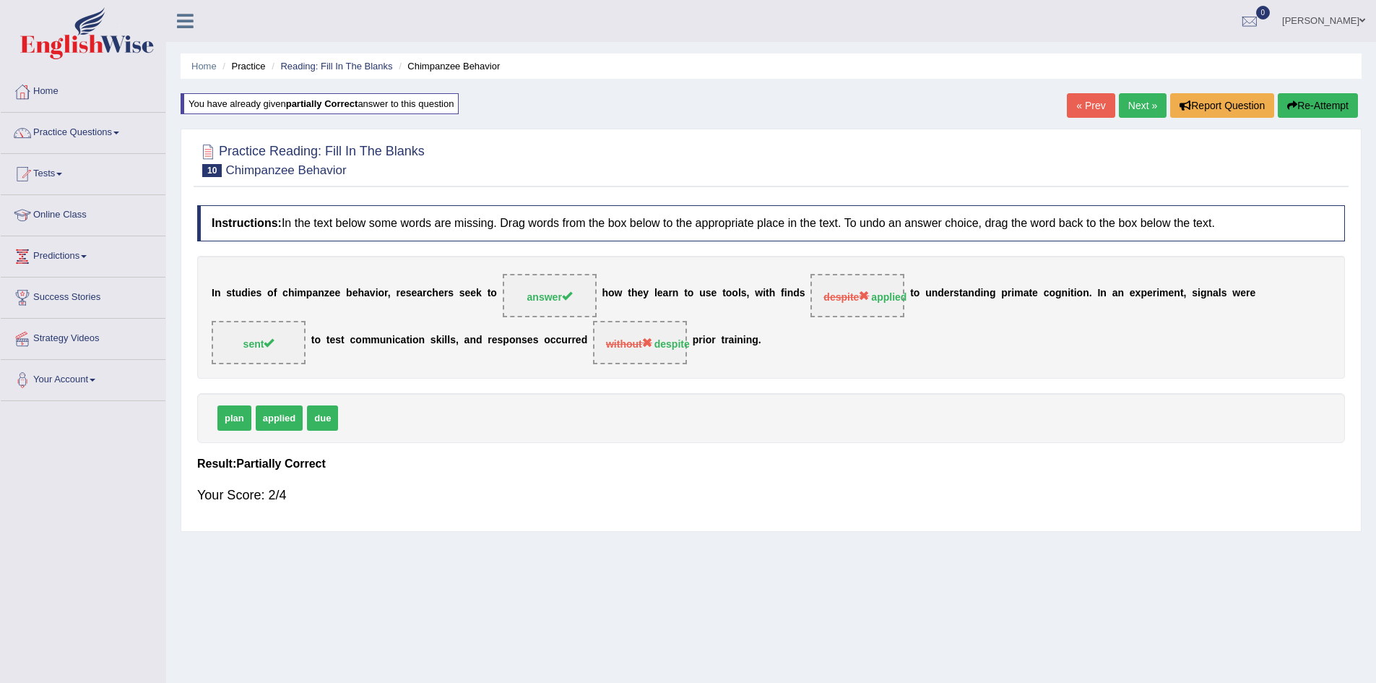
click at [1306, 118] on button "Re-Attempt" at bounding box center [1318, 105] width 80 height 25
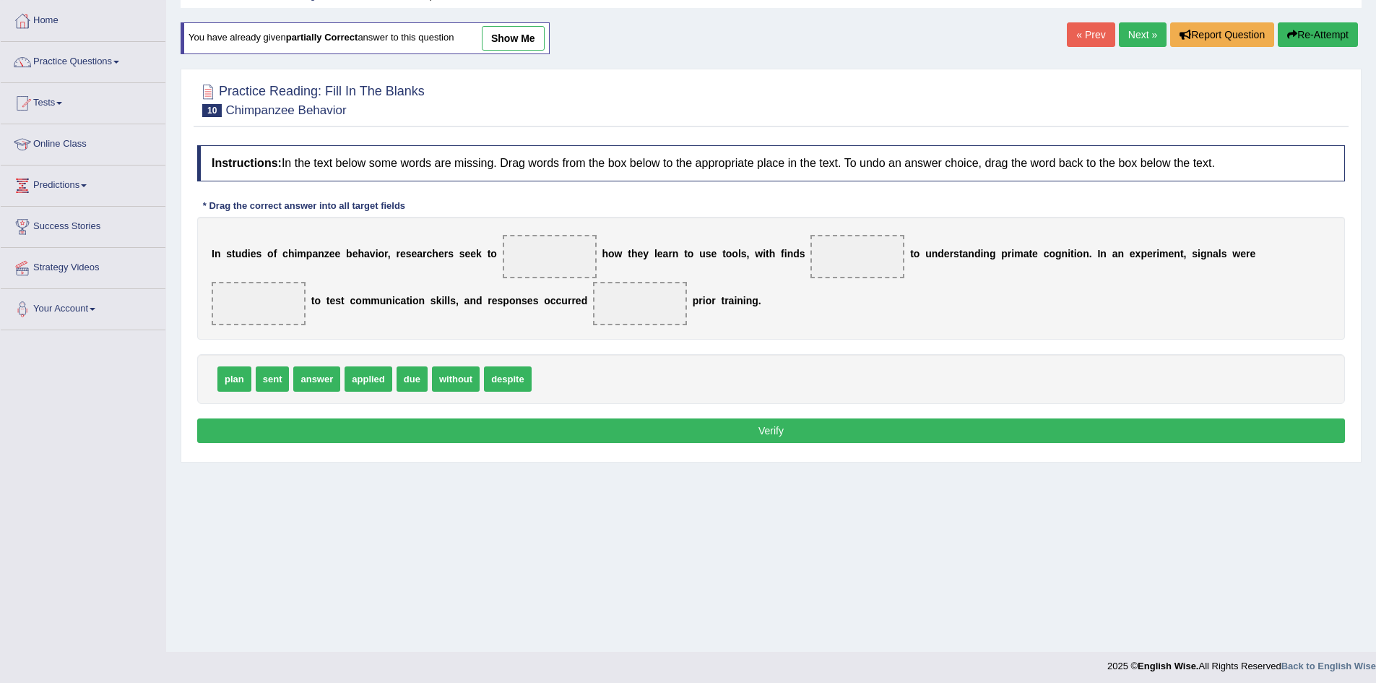
scroll to position [76, 0]
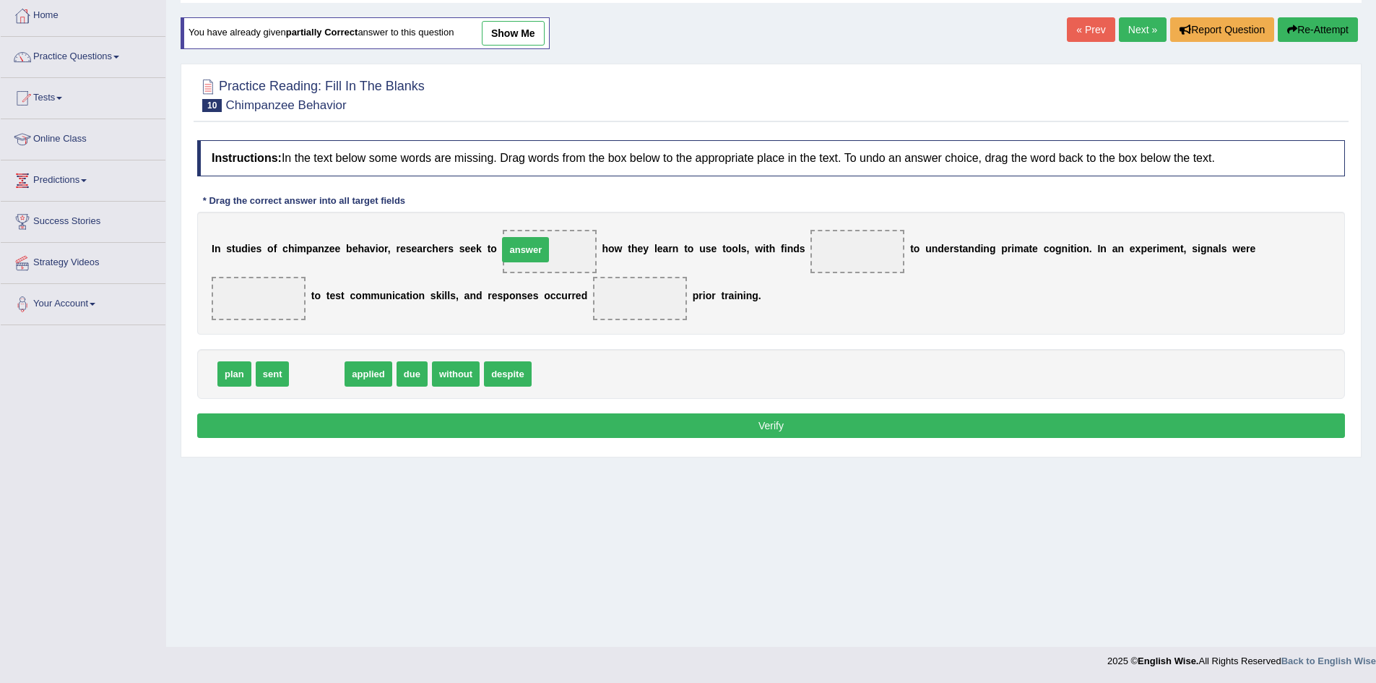
drag, startPoint x: 323, startPoint y: 375, endPoint x: 532, endPoint y: 251, distance: 242.9
drag, startPoint x: 314, startPoint y: 372, endPoint x: 875, endPoint y: 252, distance: 573.1
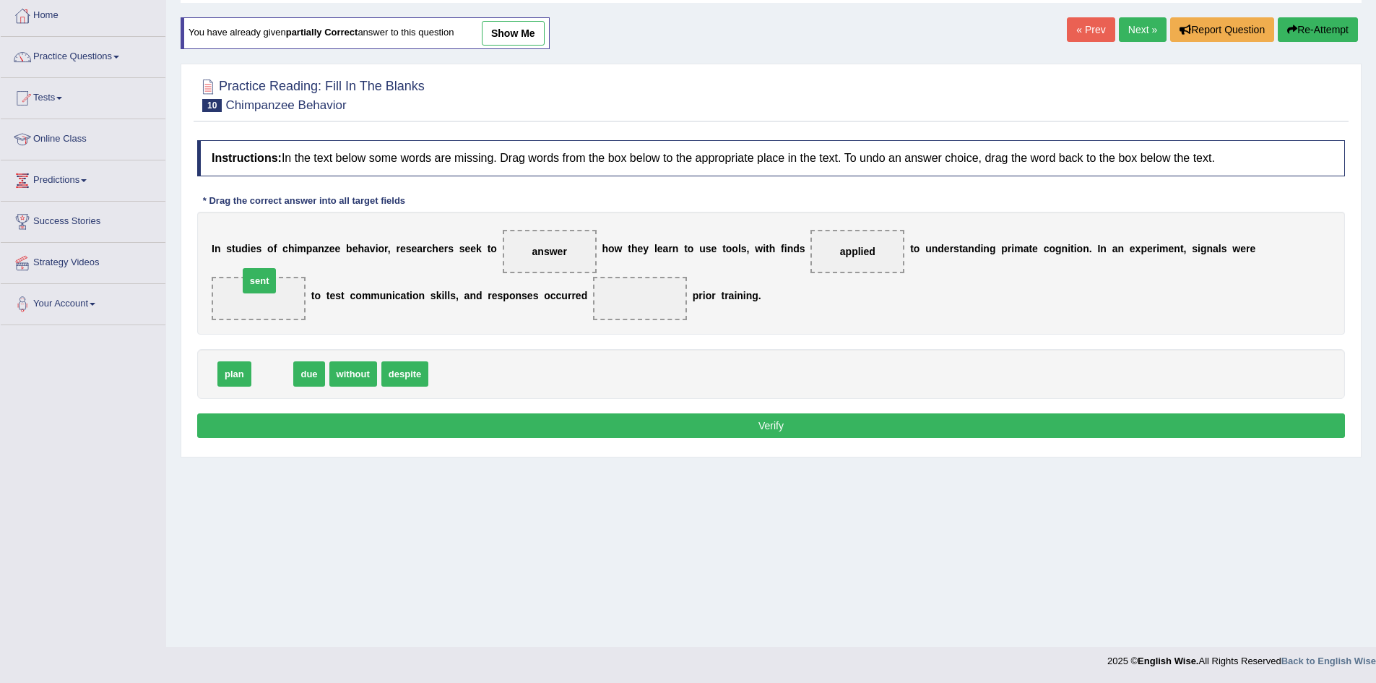
drag, startPoint x: 272, startPoint y: 376, endPoint x: 259, endPoint y: 283, distance: 94.1
drag, startPoint x: 360, startPoint y: 386, endPoint x: 638, endPoint y: 321, distance: 286.3
click at [628, 429] on button "Verify" at bounding box center [771, 425] width 1148 height 25
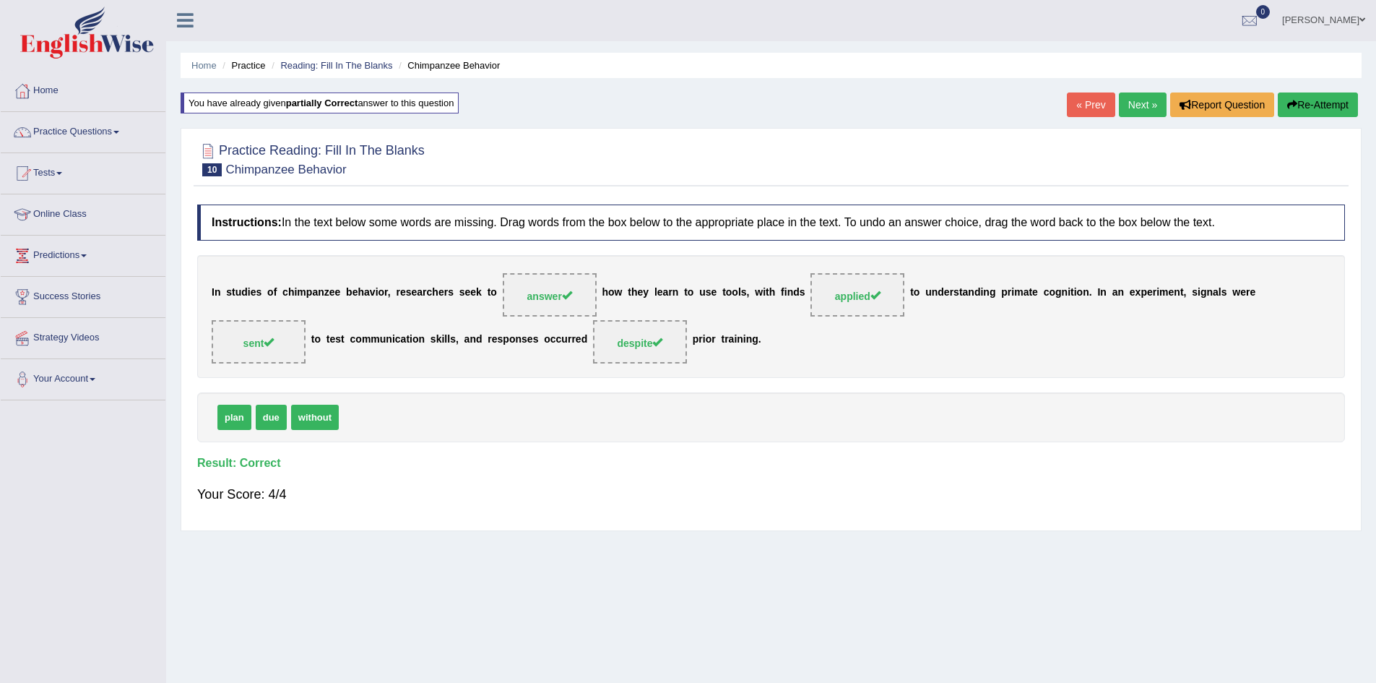
scroll to position [0, 0]
click at [1139, 103] on link "Next »" at bounding box center [1143, 105] width 48 height 25
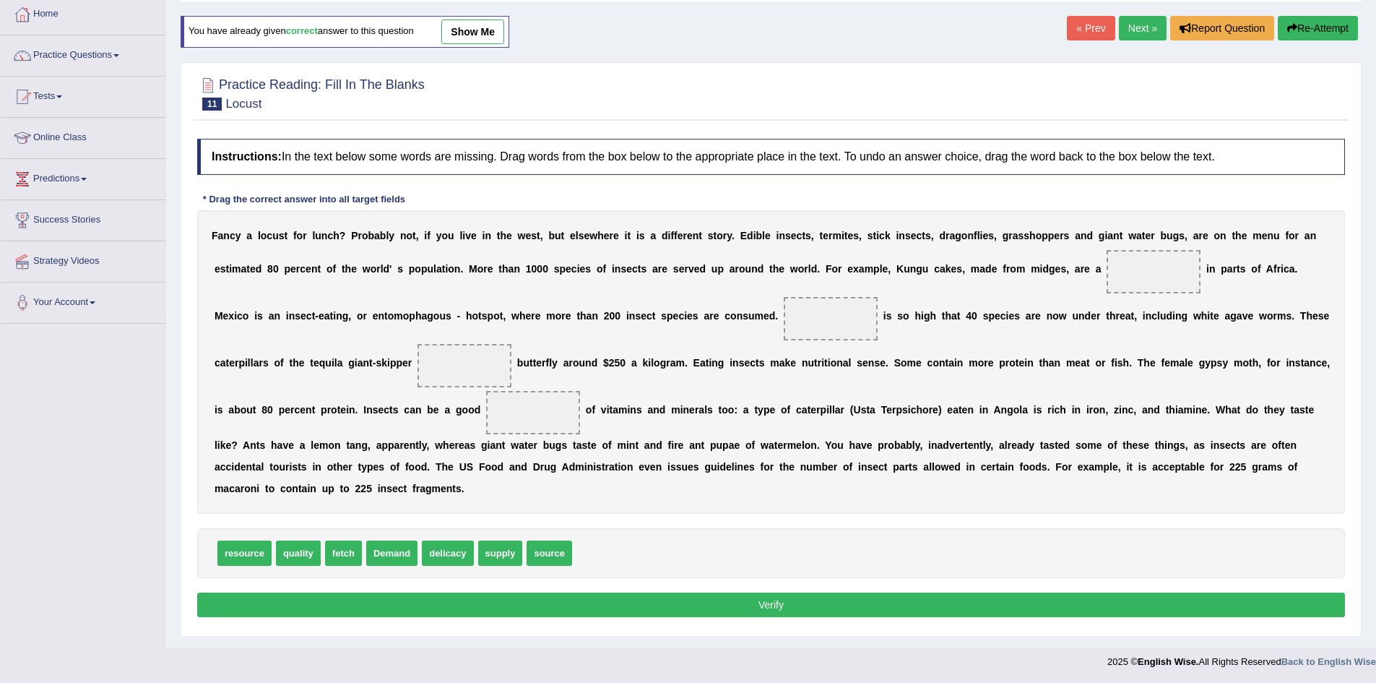
scroll to position [78, 0]
drag, startPoint x: 397, startPoint y: 556, endPoint x: 1164, endPoint y: 278, distance: 815.8
click at [410, 559] on span "delicacy" at bounding box center [391, 552] width 51 height 25
drag, startPoint x: 432, startPoint y: 558, endPoint x: 841, endPoint y: 321, distance: 473.4
drag, startPoint x: 259, startPoint y: 551, endPoint x: 488, endPoint y: 356, distance: 300.7
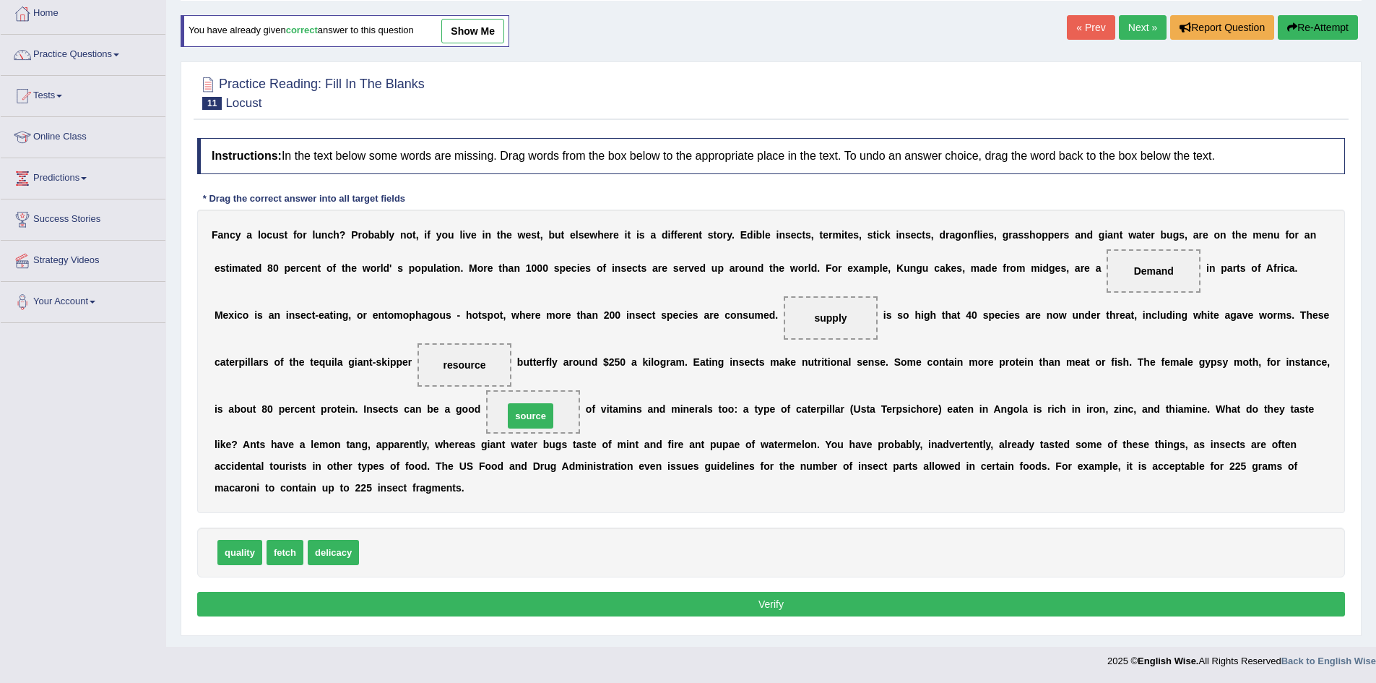
drag, startPoint x: 376, startPoint y: 559, endPoint x: 521, endPoint y: 423, distance: 198.7
drag, startPoint x: 278, startPoint y: 559, endPoint x: 467, endPoint y: 376, distance: 262.5
click at [485, 596] on button "Verify" at bounding box center [771, 604] width 1148 height 25
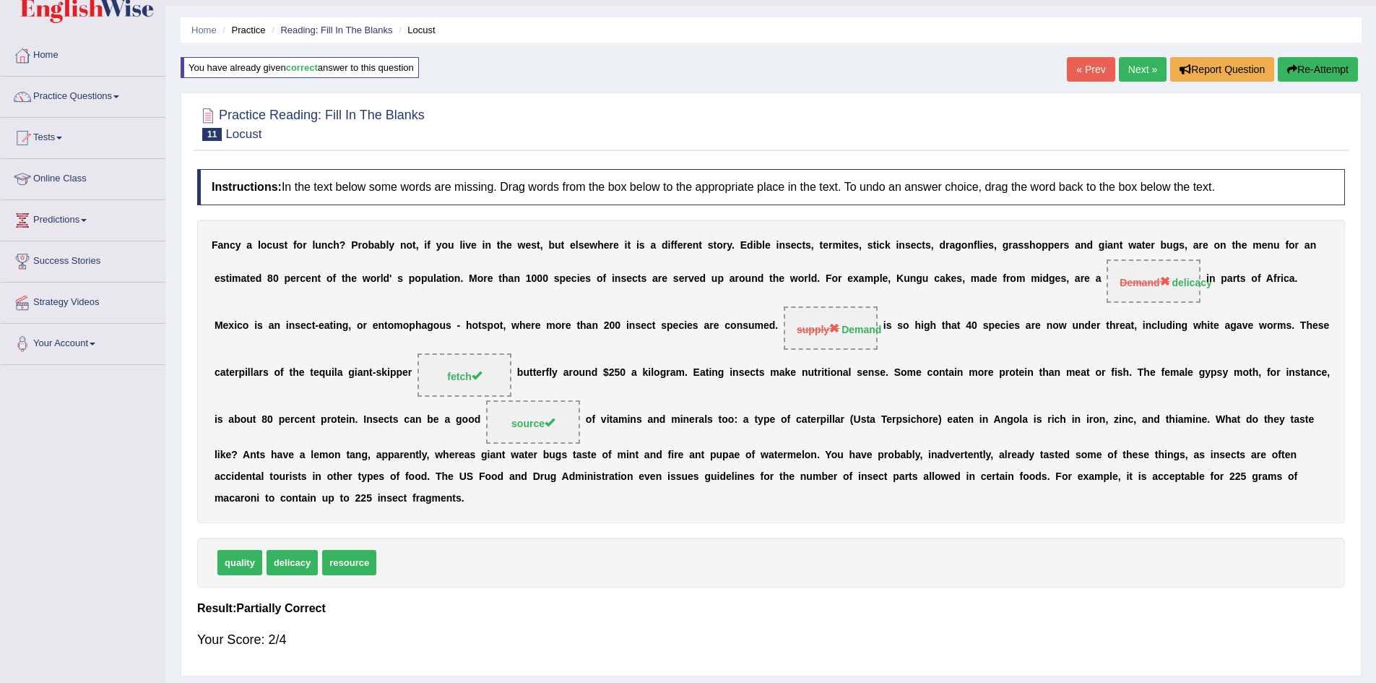
scroll to position [4, 0]
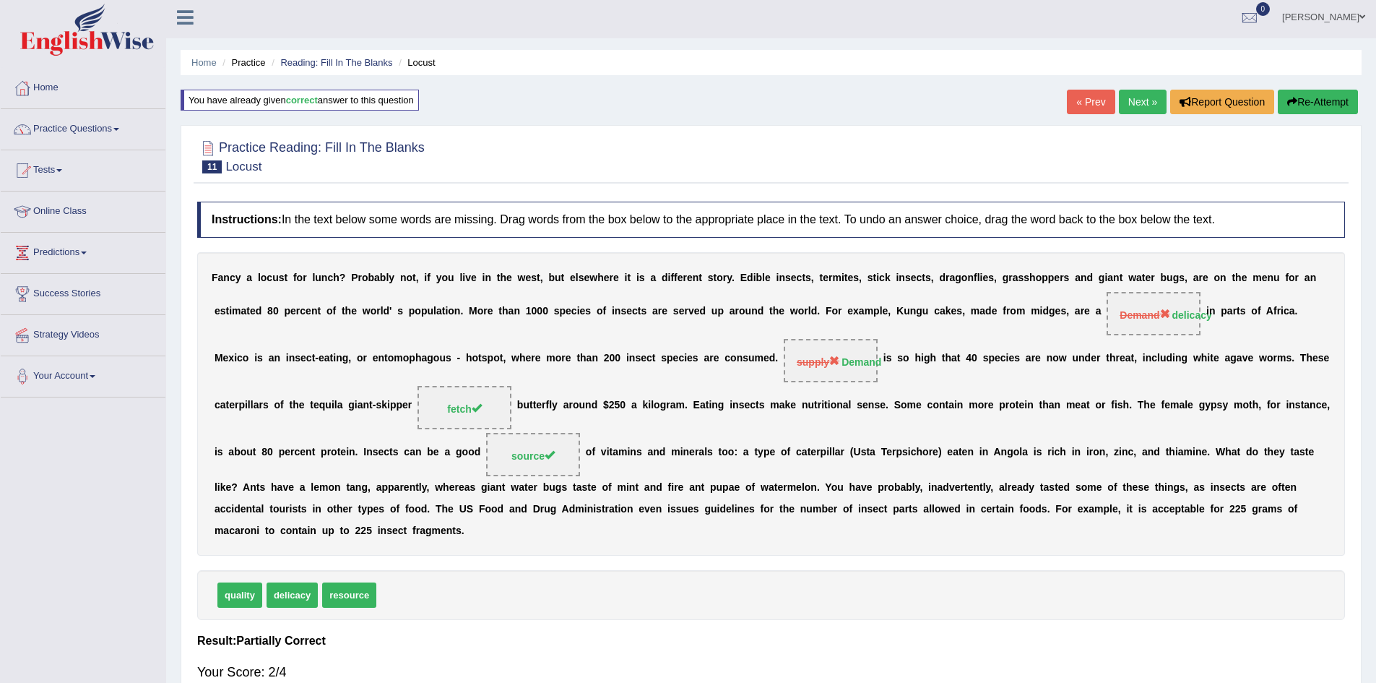
click at [1317, 105] on button "Re-Attempt" at bounding box center [1318, 102] width 80 height 25
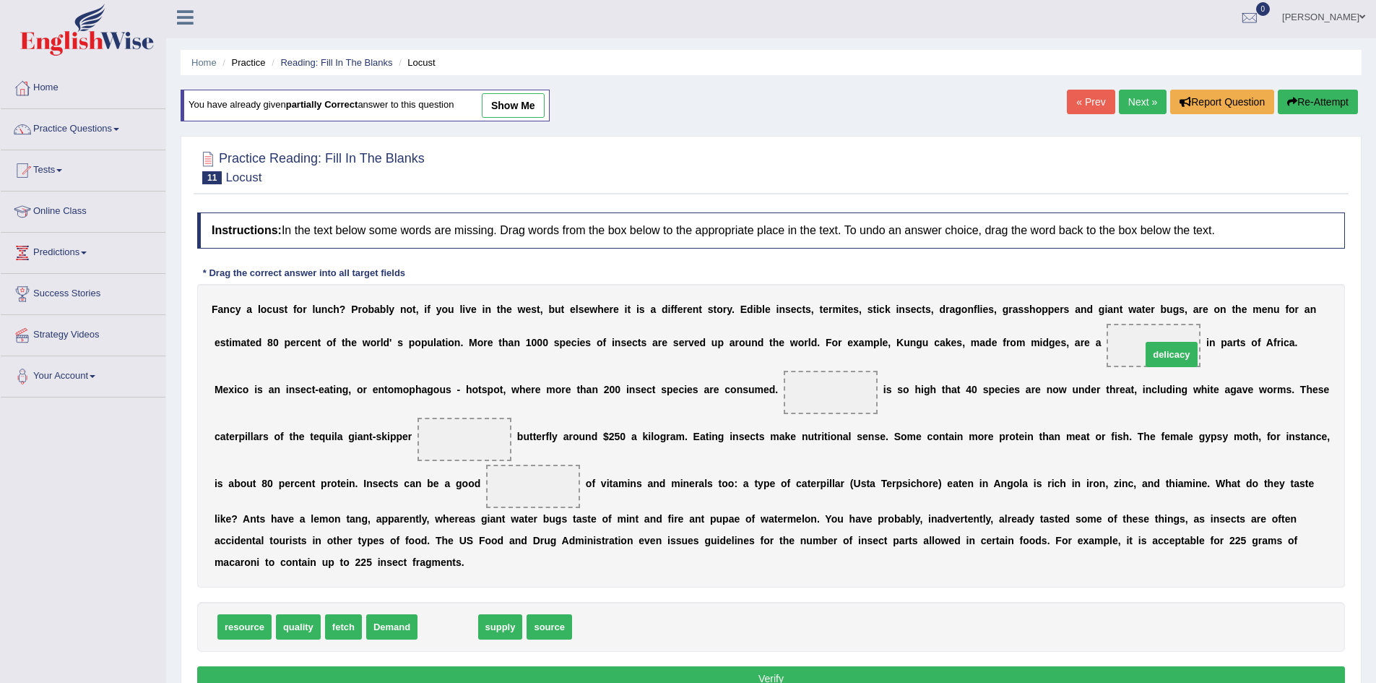
drag, startPoint x: 454, startPoint y: 629, endPoint x: 1177, endPoint y: 357, distance: 773.2
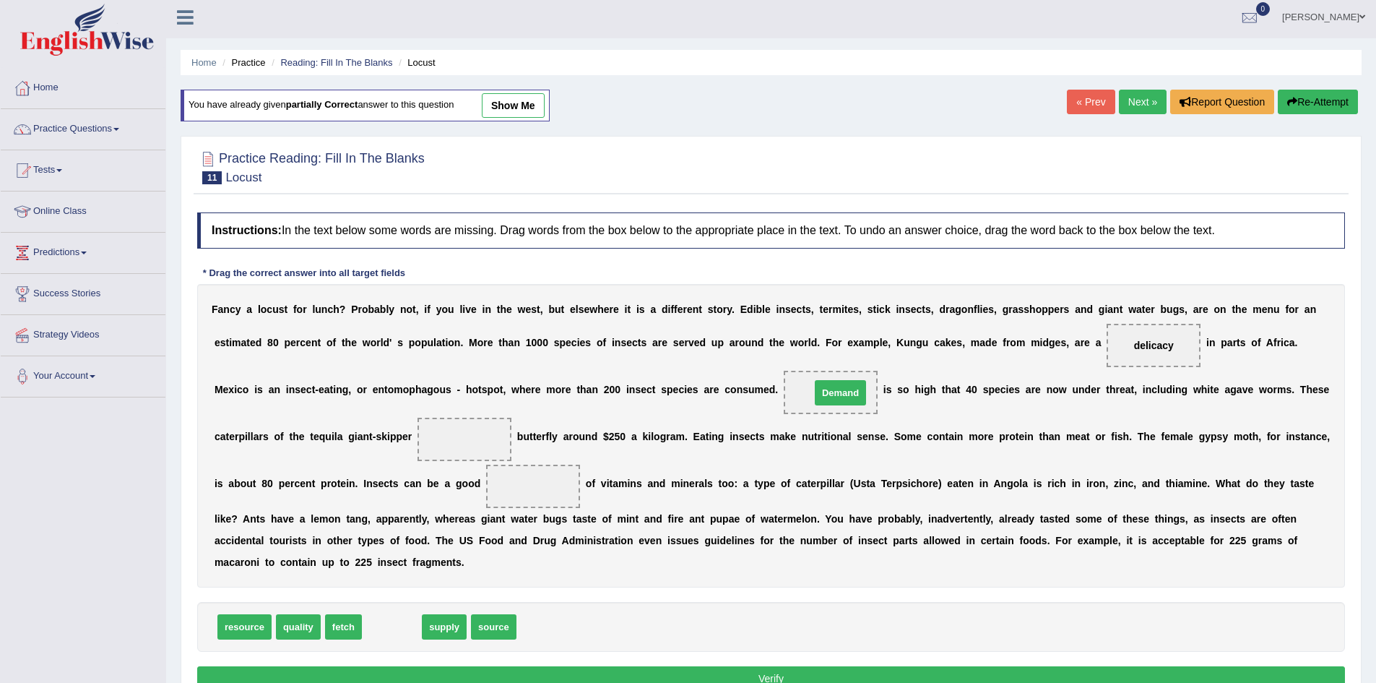
drag, startPoint x: 394, startPoint y: 629, endPoint x: 843, endPoint y: 395, distance: 505.9
drag, startPoint x: 339, startPoint y: 623, endPoint x: 450, endPoint y: 428, distance: 224.5
drag, startPoint x: 401, startPoint y: 637, endPoint x: 534, endPoint y: 516, distance: 180.0
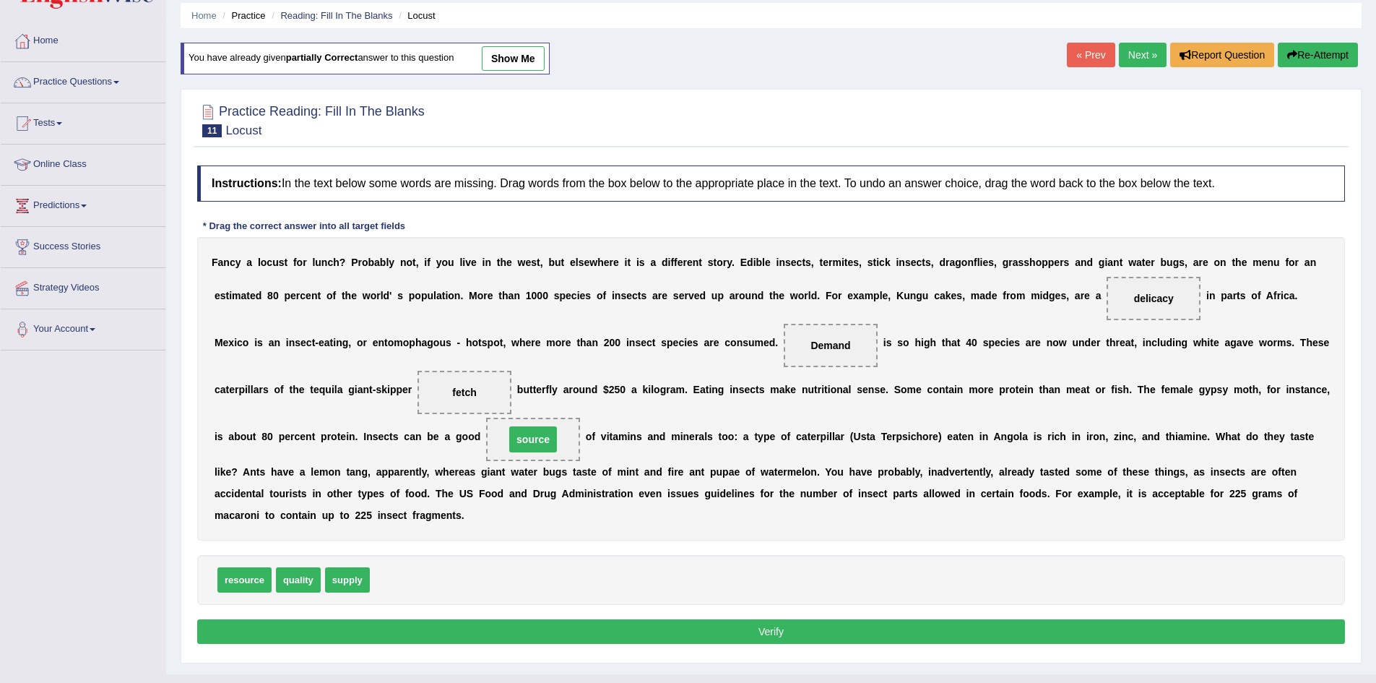
scroll to position [76, 0]
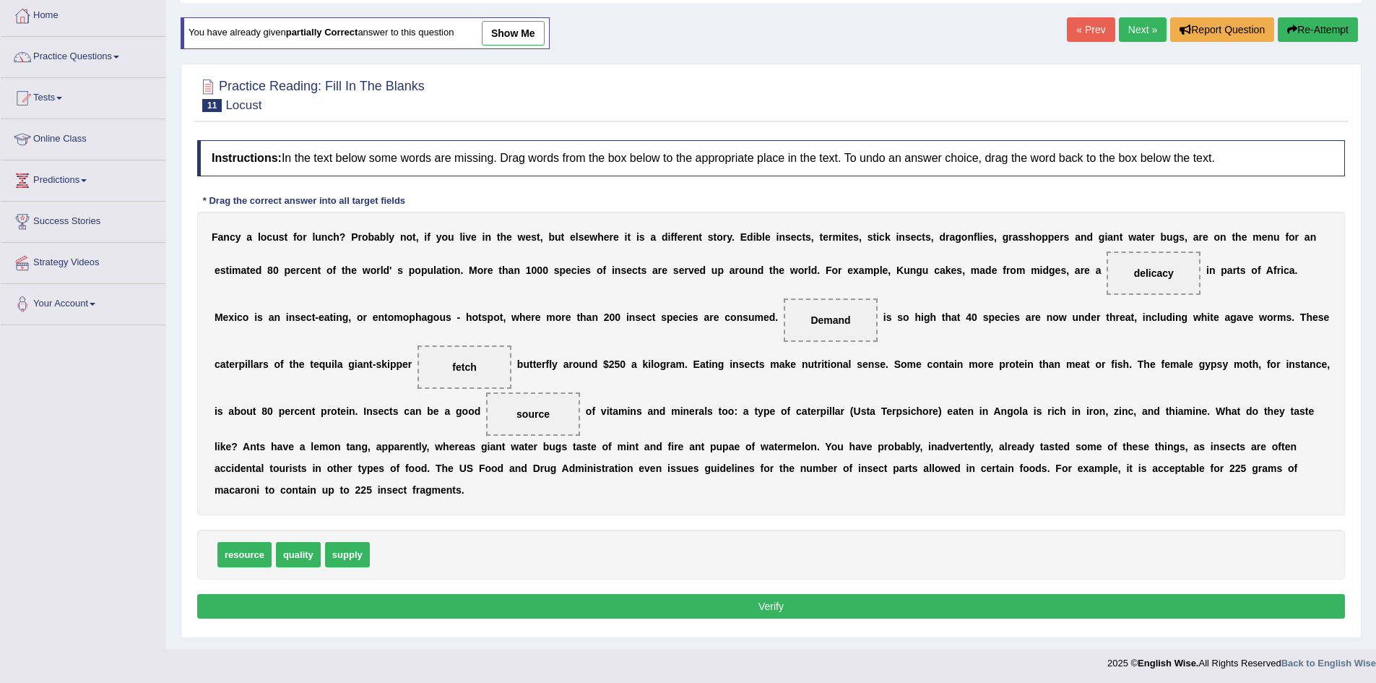
click at [529, 602] on button "Verify" at bounding box center [771, 606] width 1148 height 25
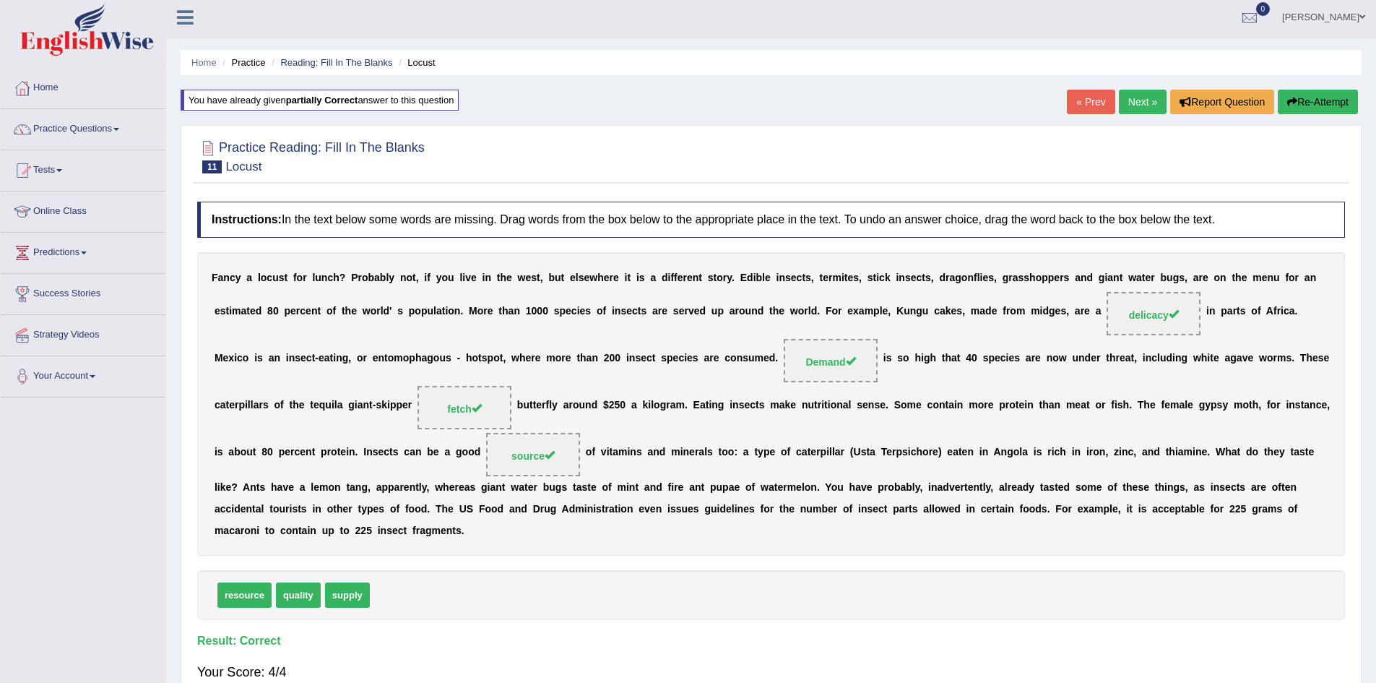
scroll to position [0, 0]
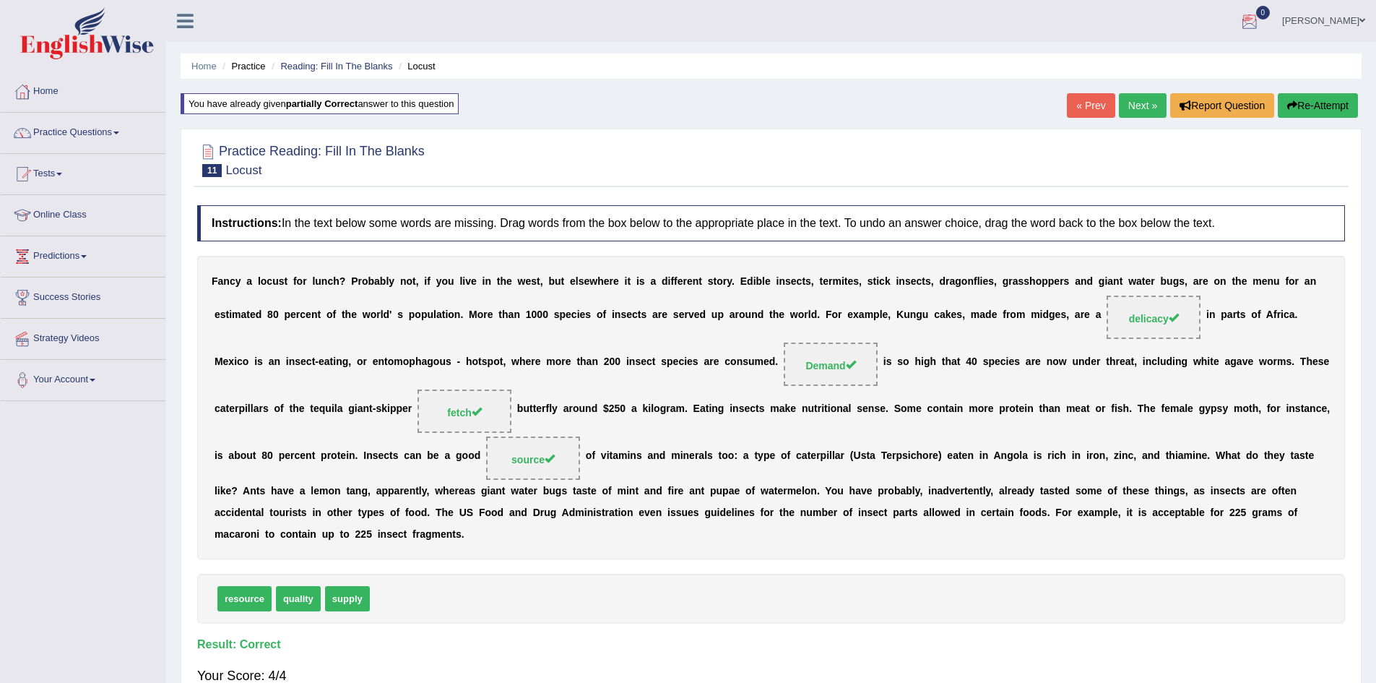
click at [1136, 104] on link "Next »" at bounding box center [1143, 105] width 48 height 25
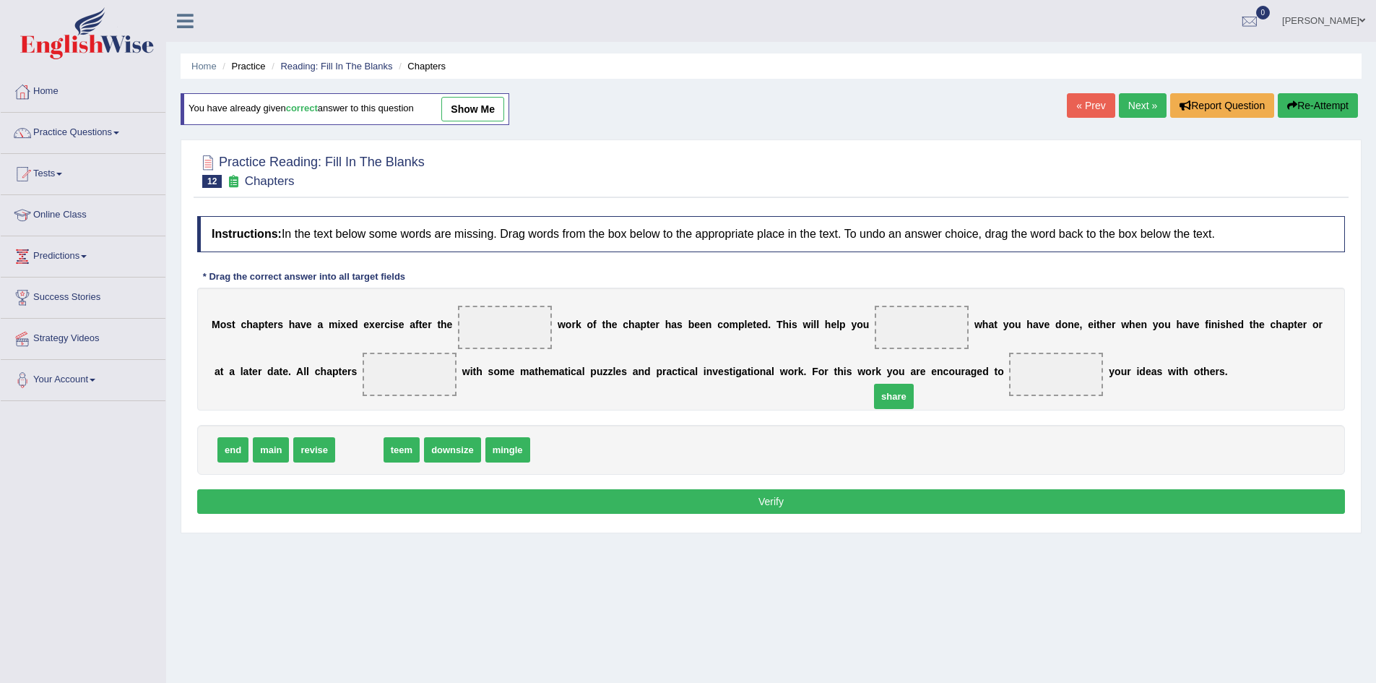
drag, startPoint x: 367, startPoint y: 444, endPoint x: 913, endPoint y: 372, distance: 550.8
click at [912, 384] on span "share" at bounding box center [894, 396] width 40 height 25
drag, startPoint x: 377, startPoint y: 448, endPoint x: 937, endPoint y: 337, distance: 571.4
drag, startPoint x: 235, startPoint y: 450, endPoint x: 410, endPoint y: 382, distance: 188.2
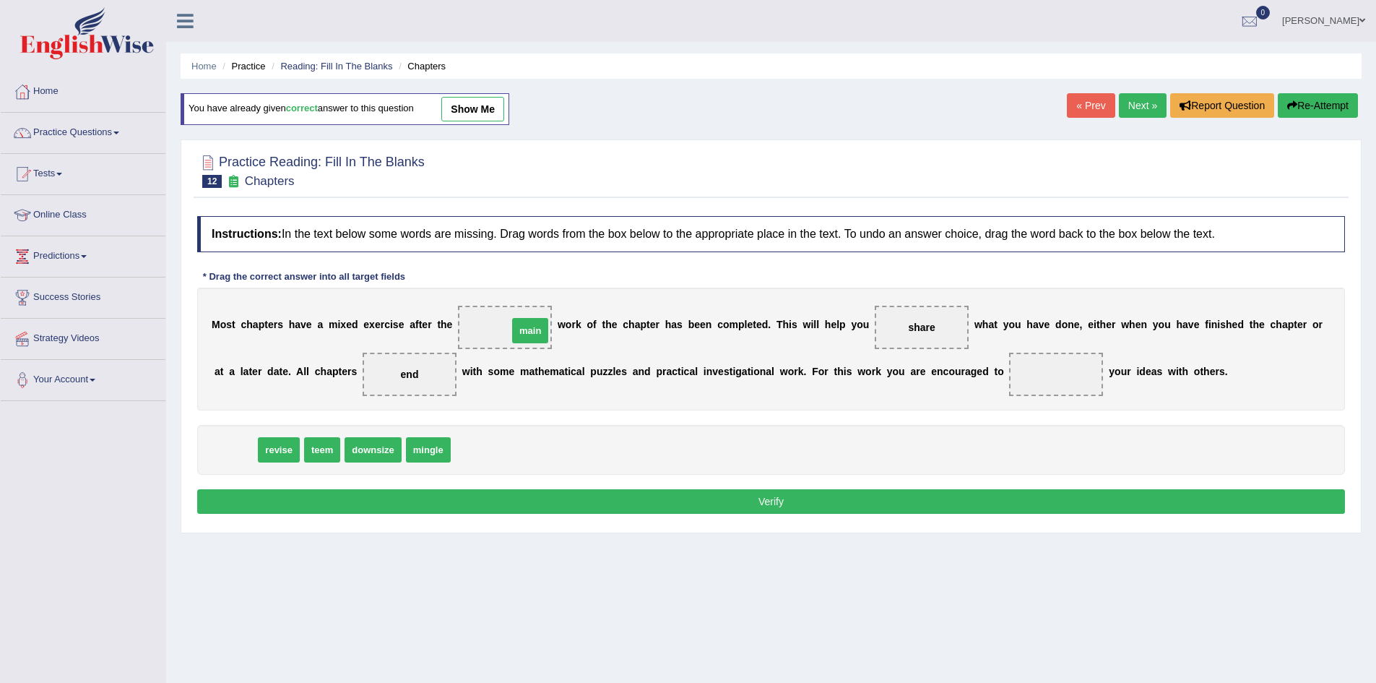
drag, startPoint x: 242, startPoint y: 454, endPoint x: 537, endPoint y: 334, distance: 317.9
drag, startPoint x: 287, startPoint y: 457, endPoint x: 1052, endPoint y: 376, distance: 769.2
click at [986, 508] on button "Verify" at bounding box center [771, 501] width 1148 height 25
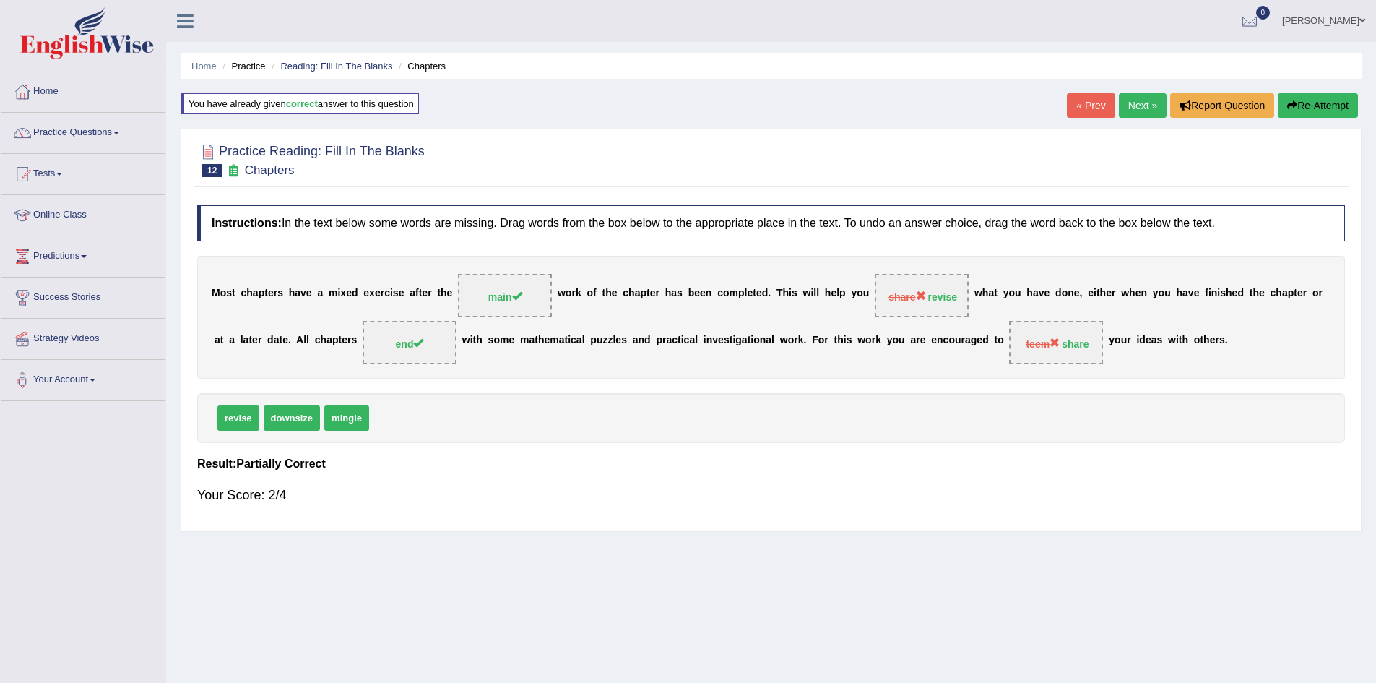
click at [1317, 117] on button "Re-Attempt" at bounding box center [1318, 105] width 80 height 25
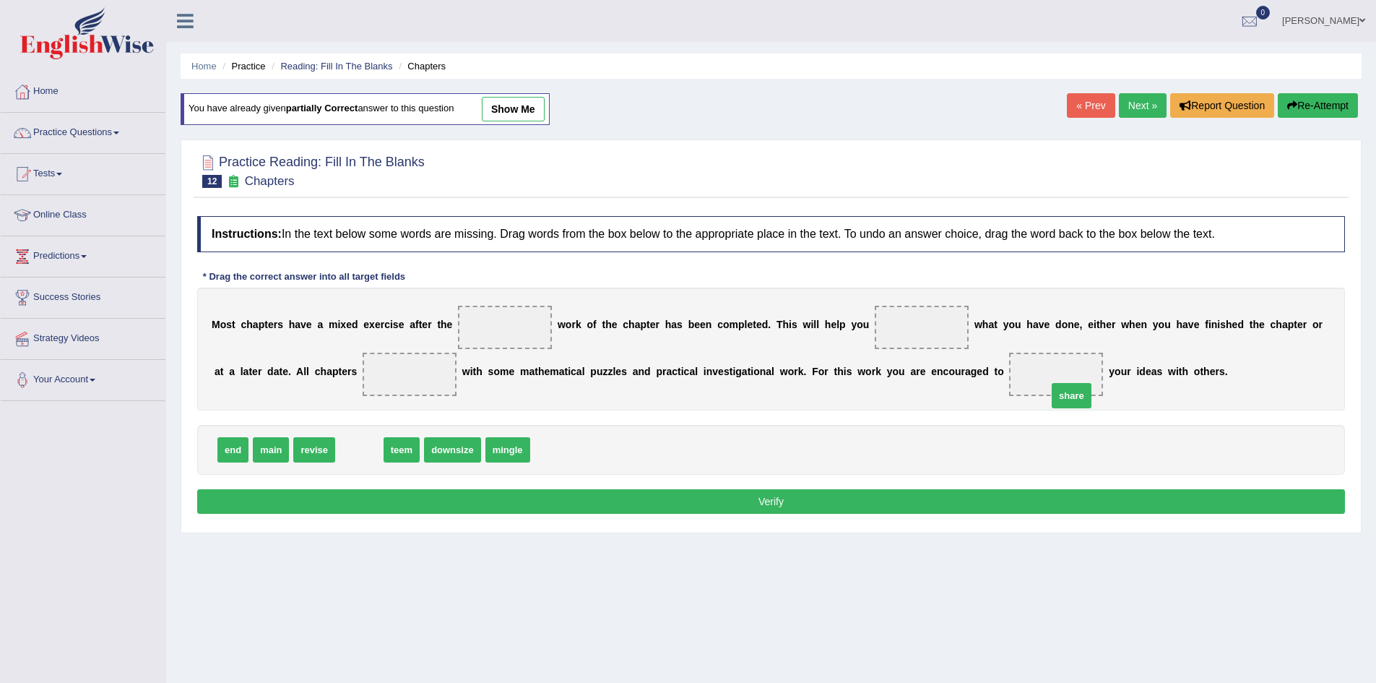
drag, startPoint x: 357, startPoint y: 452, endPoint x: 1065, endPoint y: 387, distance: 711.5
drag, startPoint x: 221, startPoint y: 450, endPoint x: 426, endPoint y: 374, distance: 218.7
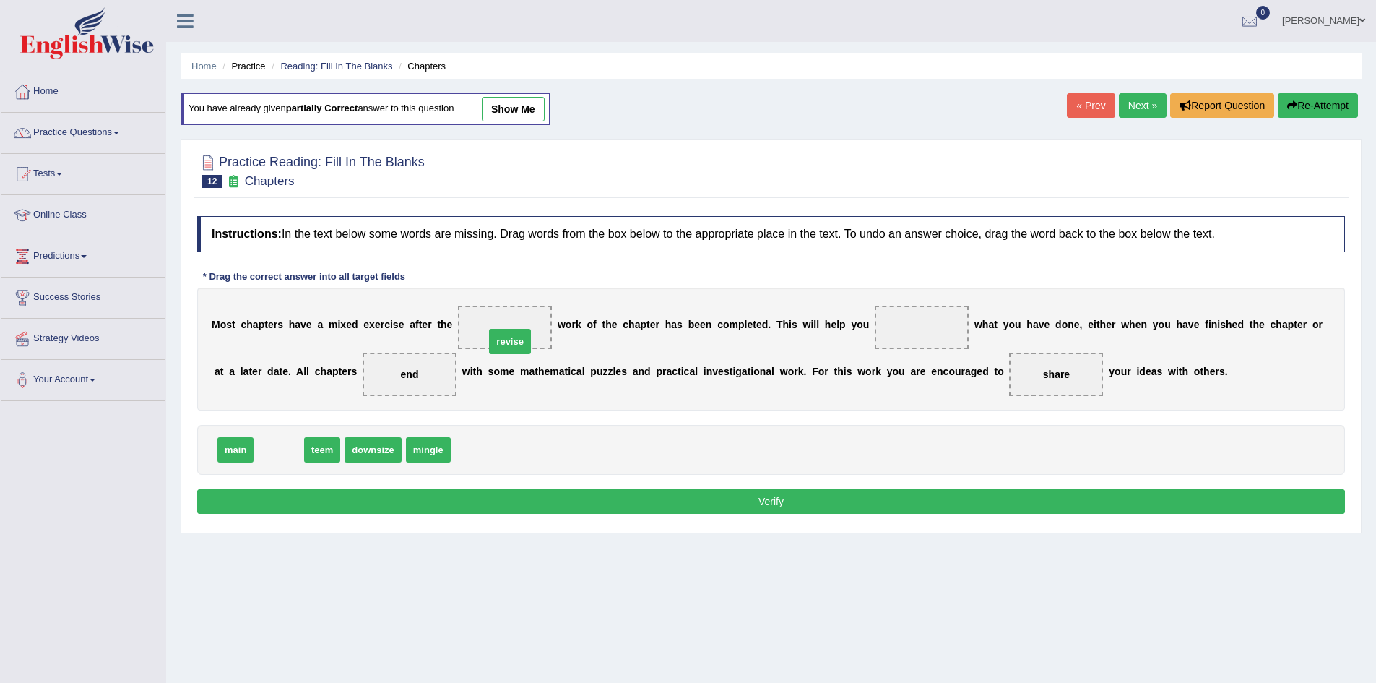
drag, startPoint x: 298, startPoint y: 452, endPoint x: 522, endPoint y: 346, distance: 248.4
drag, startPoint x: 237, startPoint y: 449, endPoint x: 932, endPoint y: 337, distance: 703.9
click at [870, 504] on button "Verify" at bounding box center [771, 501] width 1148 height 25
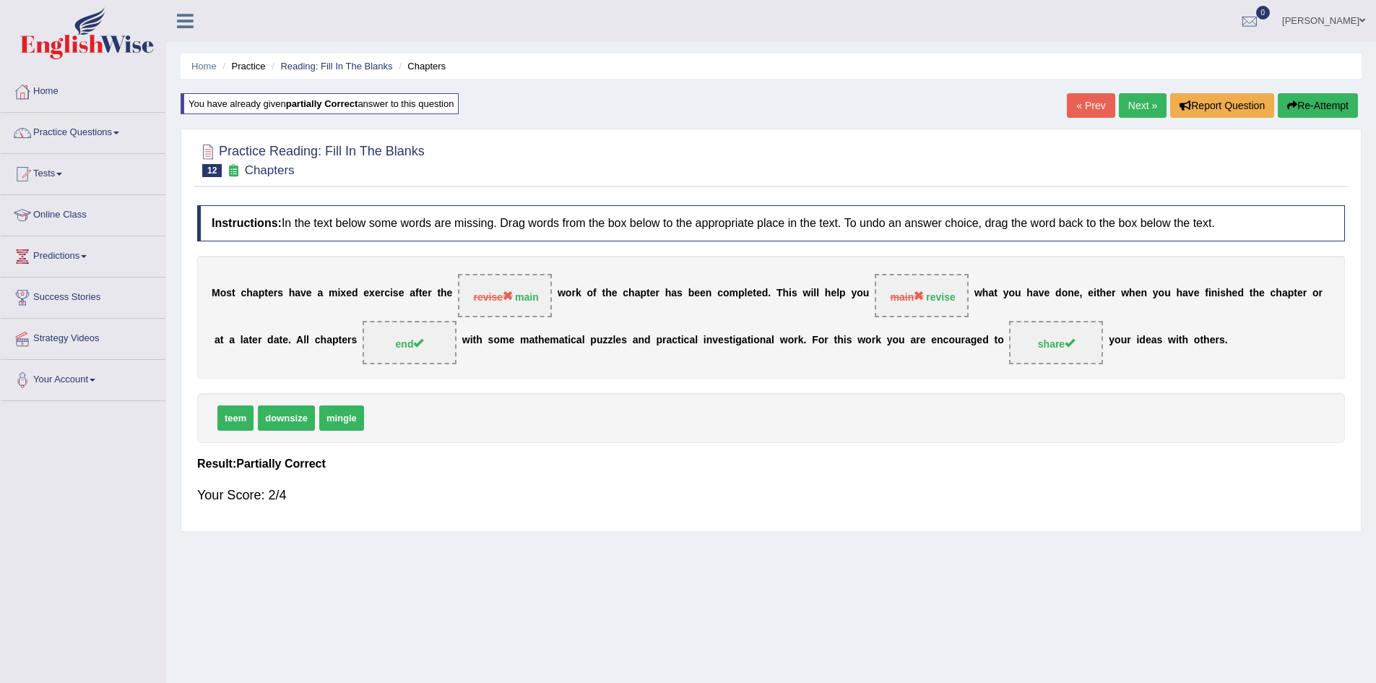
click at [1301, 120] on div "« Prev Next » Report Question Re-Attempt" at bounding box center [1214, 107] width 295 height 28
click at [1302, 112] on button "Re-Attempt" at bounding box center [1318, 105] width 80 height 25
